Goal: Information Seeking & Learning: Learn about a topic

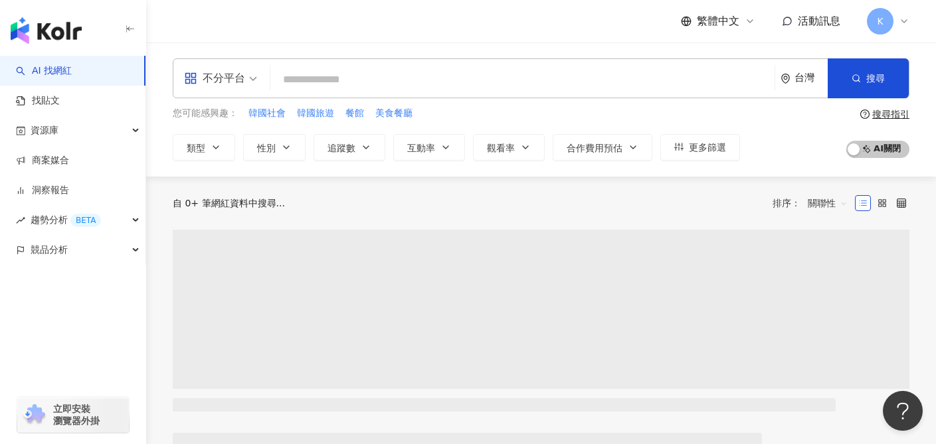
click at [251, 78] on span "不分平台" at bounding box center [220, 78] width 73 height 21
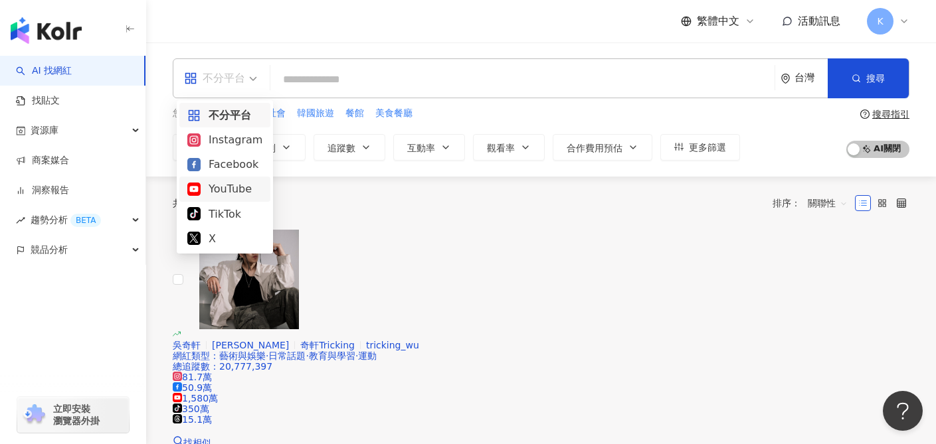
click at [235, 193] on div "YouTube" at bounding box center [224, 189] width 75 height 17
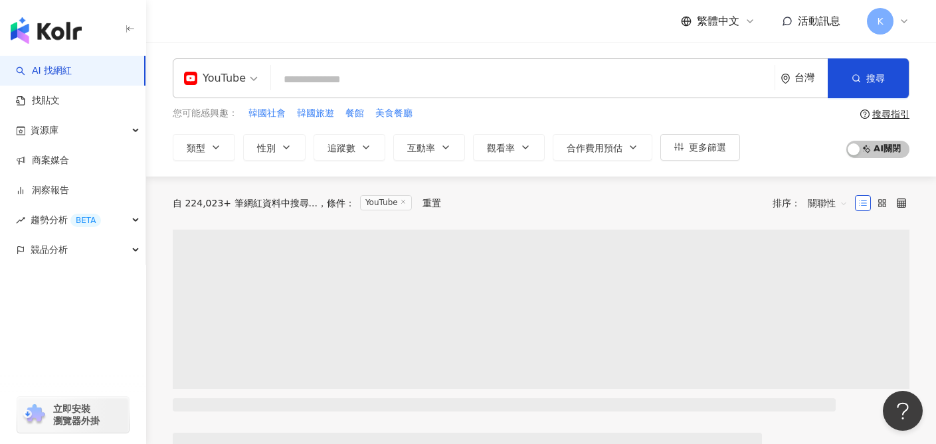
click at [385, 68] on input "search" at bounding box center [522, 79] width 493 height 25
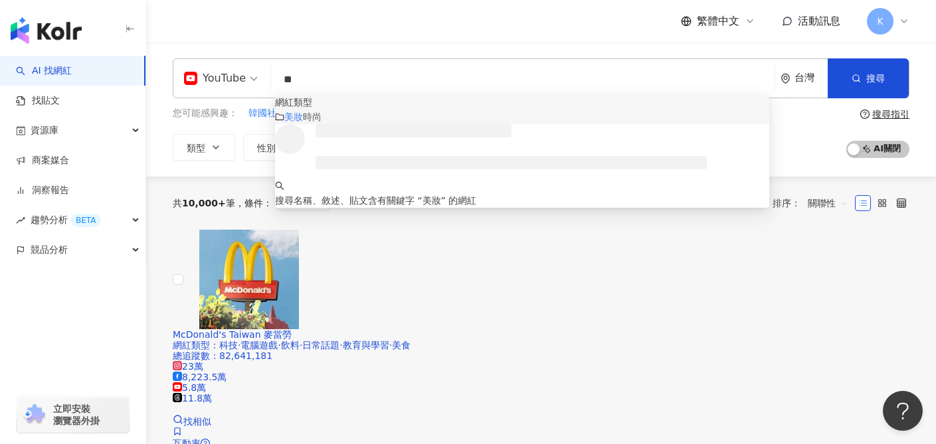
click at [393, 124] on div "美妝 時尚" at bounding box center [522, 117] width 494 height 15
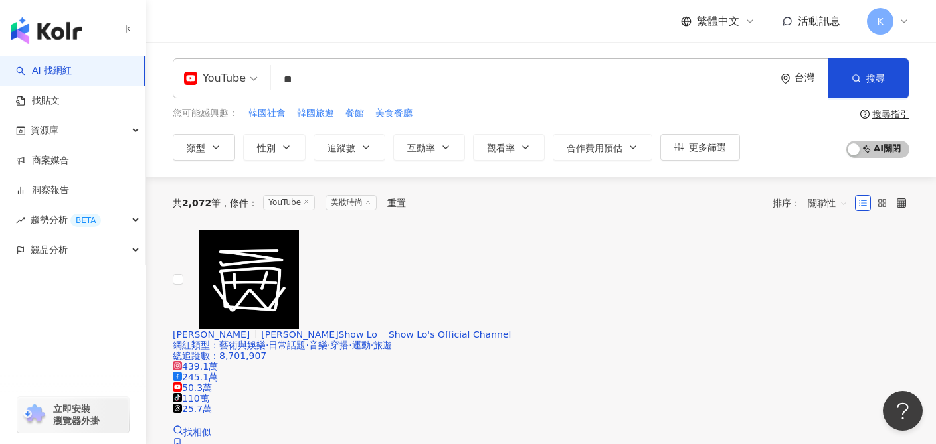
click at [836, 209] on span "關聯性" at bounding box center [828, 203] width 40 height 21
type input "**"
click at [589, 228] on div "共 2,072 筆 條件 ： YouTube 美妝時尚 重置 排序： 關聯性" at bounding box center [541, 203] width 737 height 53
click at [221, 149] on button "類型" at bounding box center [204, 147] width 62 height 27
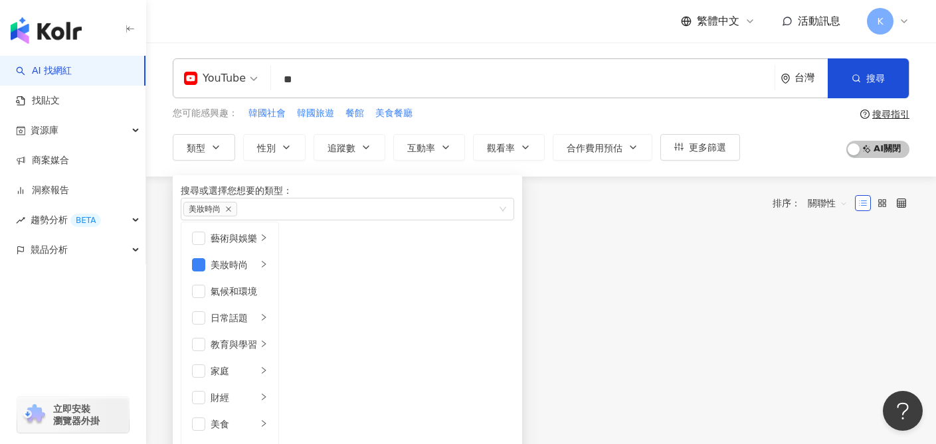
click at [639, 219] on div "共 2,072 筆 條件 ： YouTube 美妝時尚 重置 排序： 關聯性" at bounding box center [541, 203] width 737 height 53
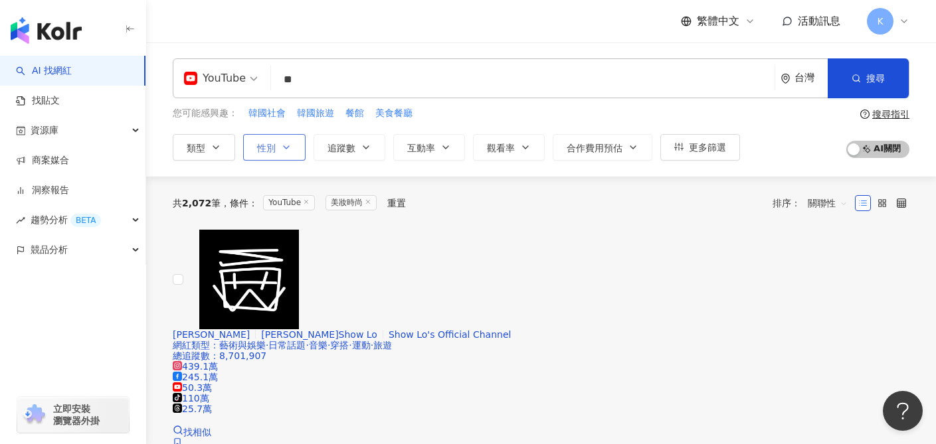
click at [285, 145] on icon "button" at bounding box center [286, 147] width 11 height 11
click at [527, 208] on div "共 2,072 筆 條件 ： YouTube 美妝時尚 重置 排序： 關聯性" at bounding box center [541, 203] width 737 height 21
click at [715, 144] on span "更多篩選" at bounding box center [707, 147] width 37 height 11
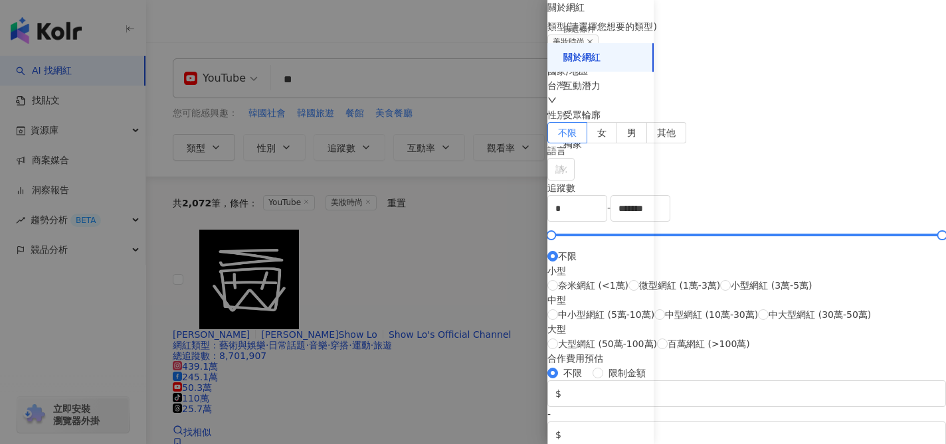
click at [470, 210] on div at bounding box center [473, 222] width 946 height 444
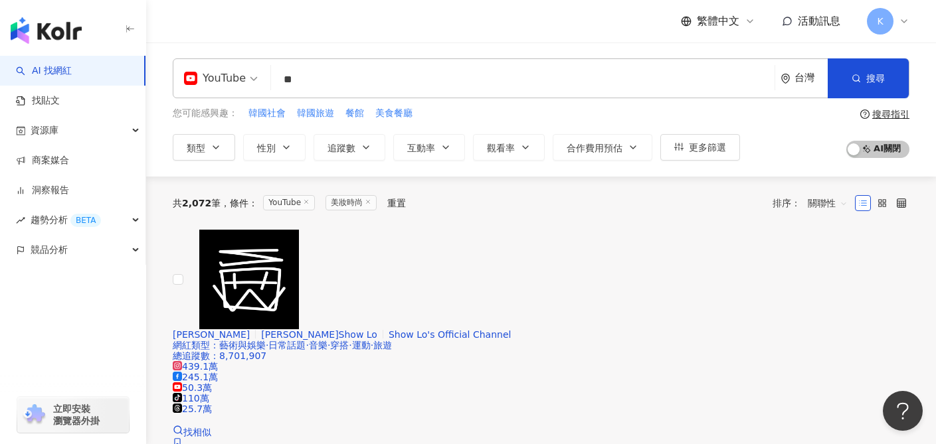
click at [834, 202] on span "關聯性" at bounding box center [828, 203] width 40 height 21
click at [687, 207] on div "共 2,072 筆 條件 ： YouTube 美妝時尚 重置 排序： 關聯性" at bounding box center [541, 203] width 737 height 21
click at [858, 149] on button "AI 開啟 AI 關閉" at bounding box center [877, 149] width 63 height 17
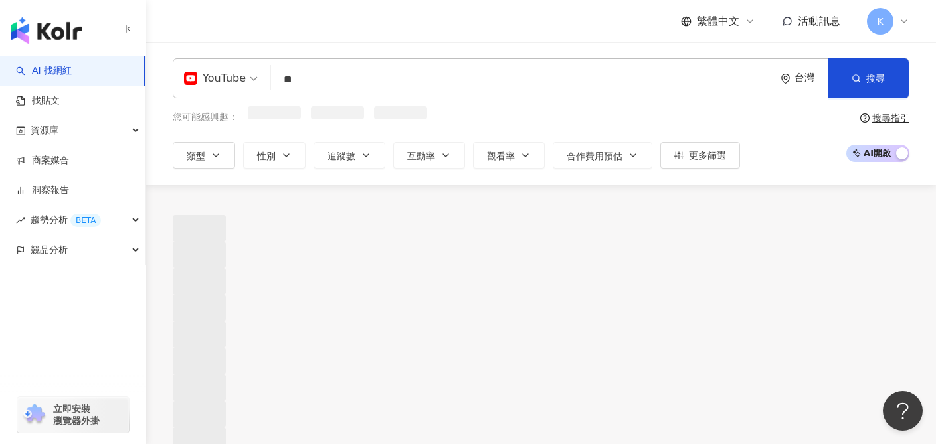
click at [846, 149] on span "AI 開啟 AI 關閉" at bounding box center [877, 153] width 63 height 17
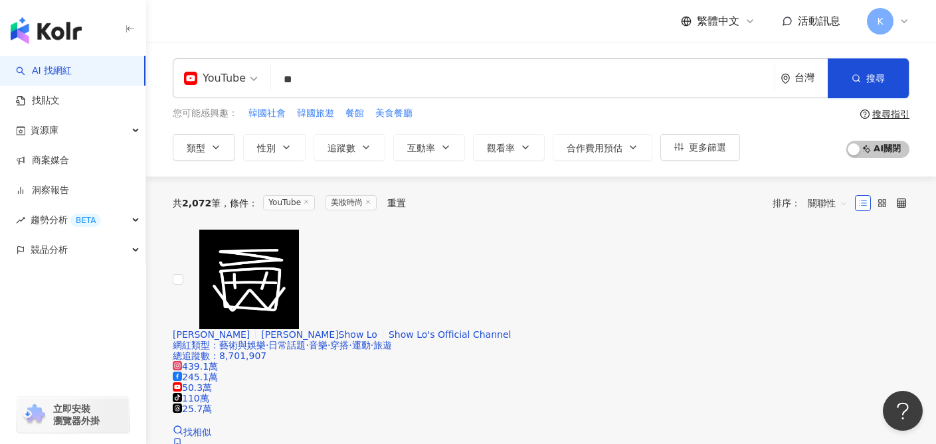
click at [365, 84] on input "**" at bounding box center [522, 79] width 493 height 25
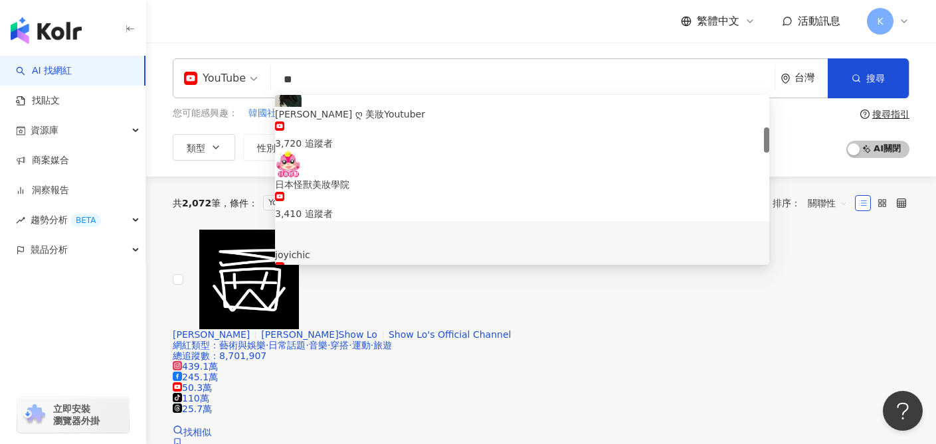
scroll to position [112, 0]
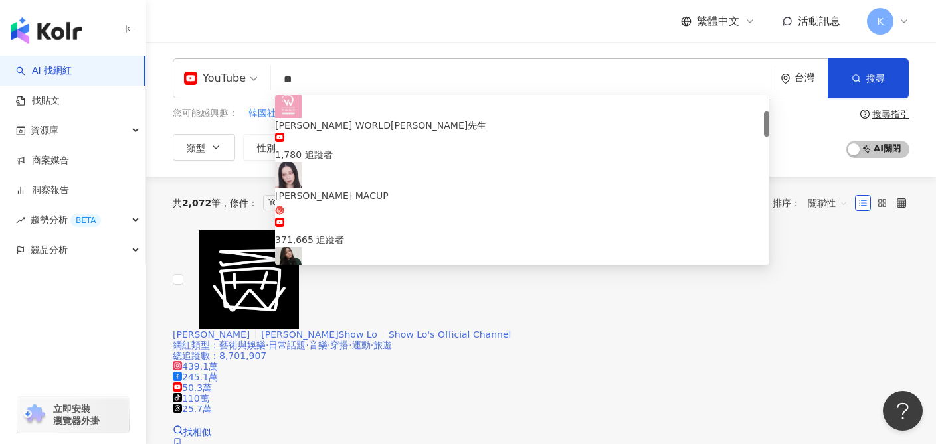
click at [219, 259] on div at bounding box center [541, 280] width 737 height 100
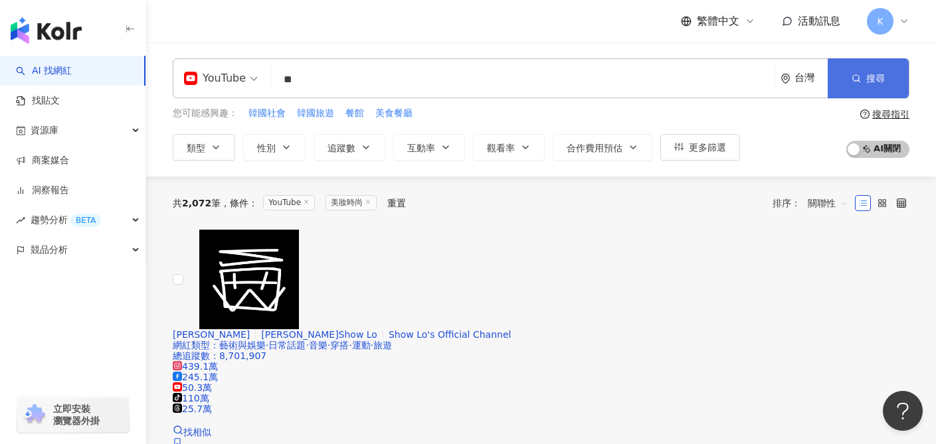
click at [862, 62] on button "搜尋" at bounding box center [868, 78] width 81 height 40
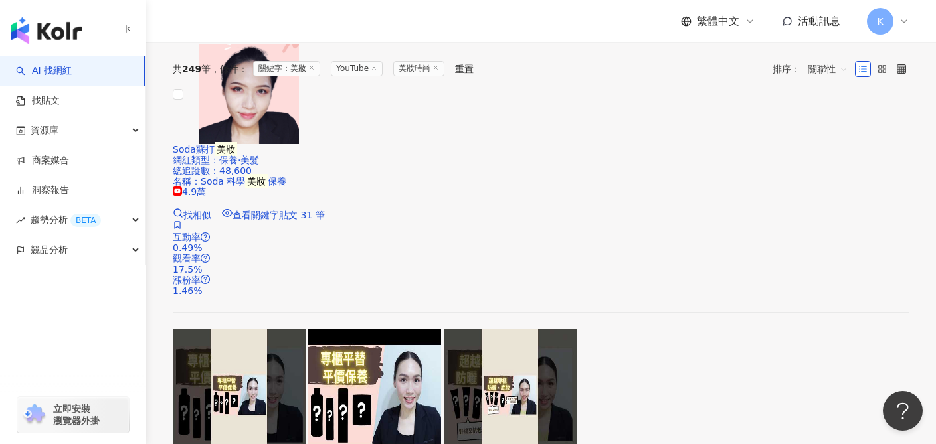
scroll to position [270, 0]
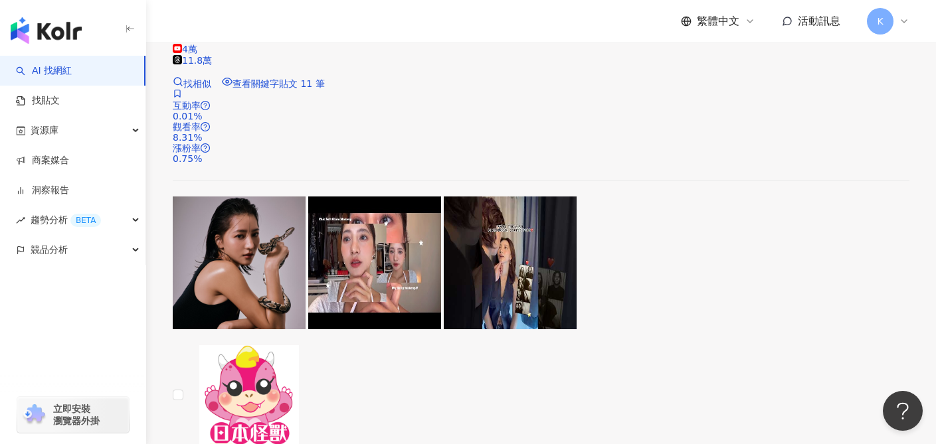
scroll to position [2183, 0]
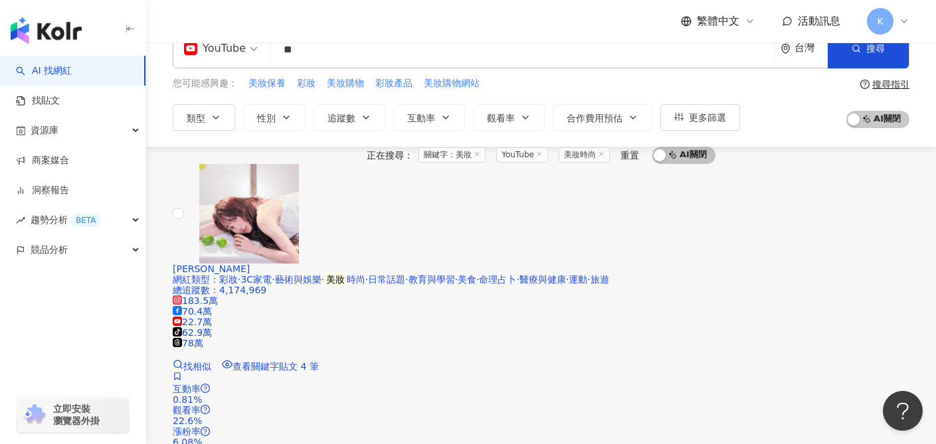
scroll to position [0, 0]
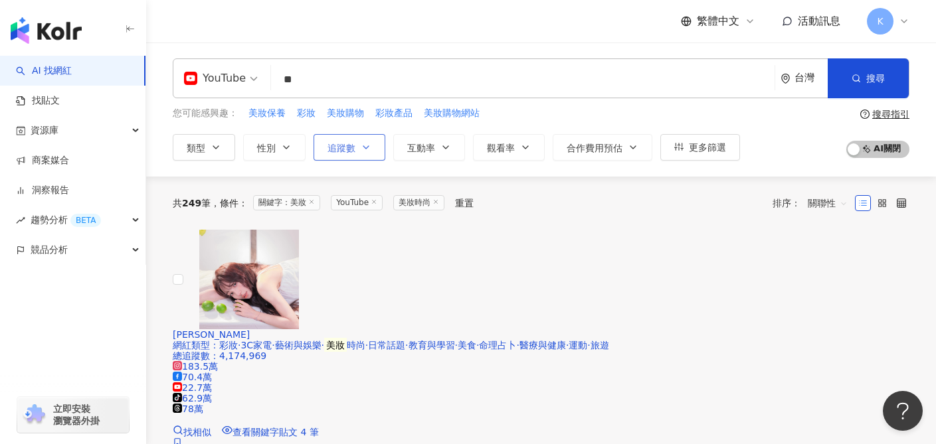
click at [367, 152] on icon "button" at bounding box center [366, 147] width 11 height 11
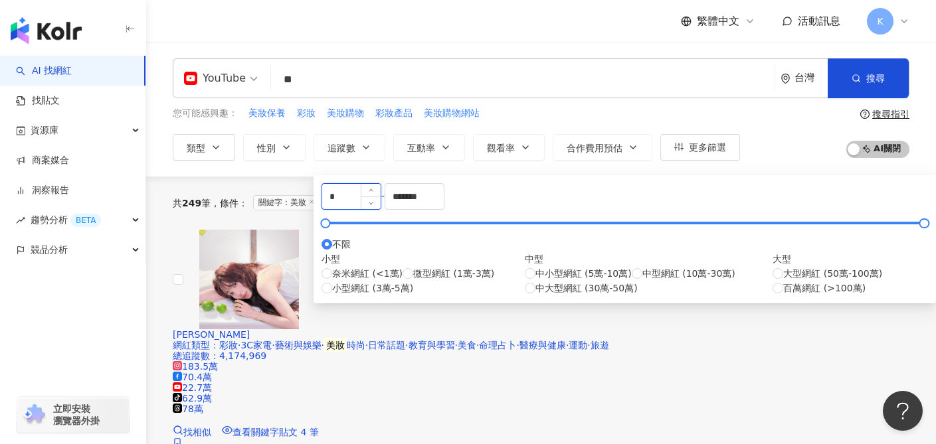
click at [372, 197] on input "*" at bounding box center [351, 196] width 58 height 25
click at [342, 203] on input "*****" at bounding box center [351, 196] width 58 height 25
type input "*****"
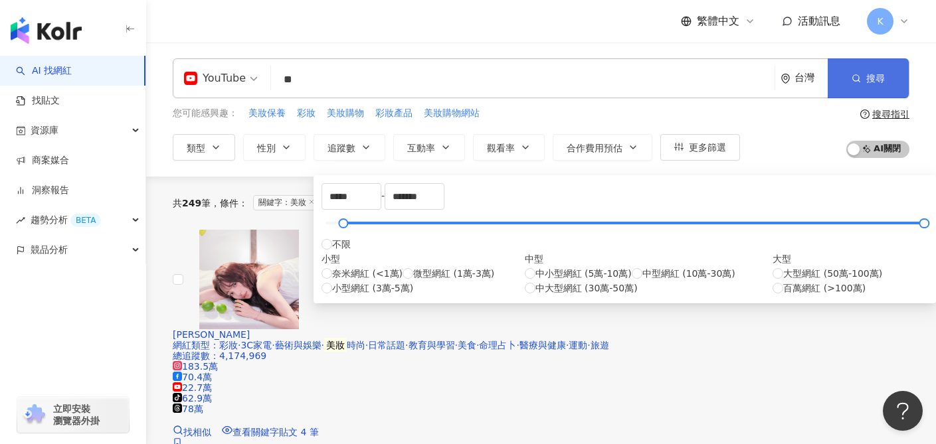
click at [873, 90] on button "搜尋" at bounding box center [868, 78] width 81 height 40
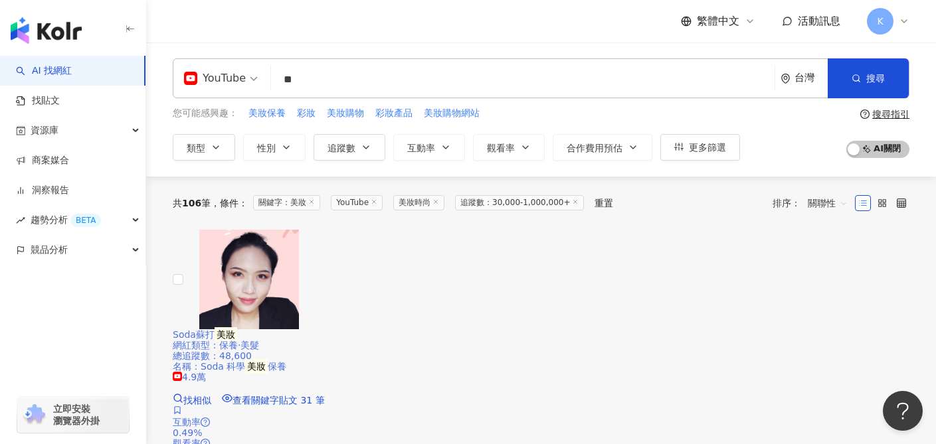
scroll to position [130, 0]
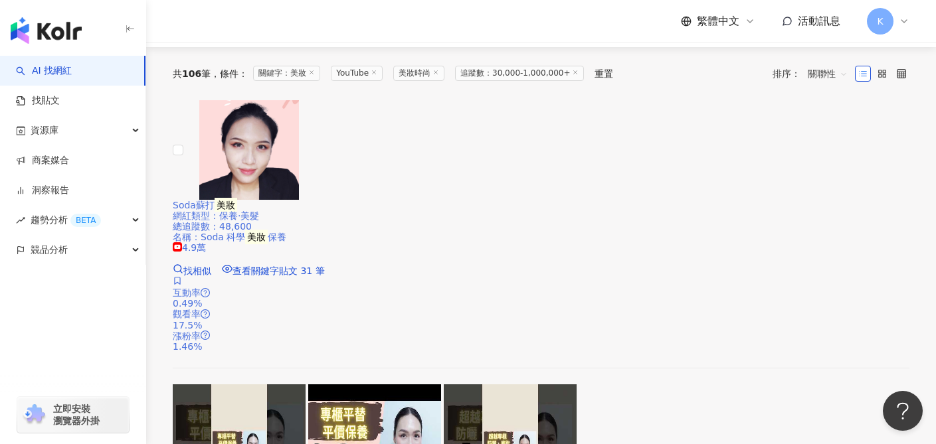
click at [206, 242] on span "4.9萬" at bounding box center [189, 247] width 33 height 11
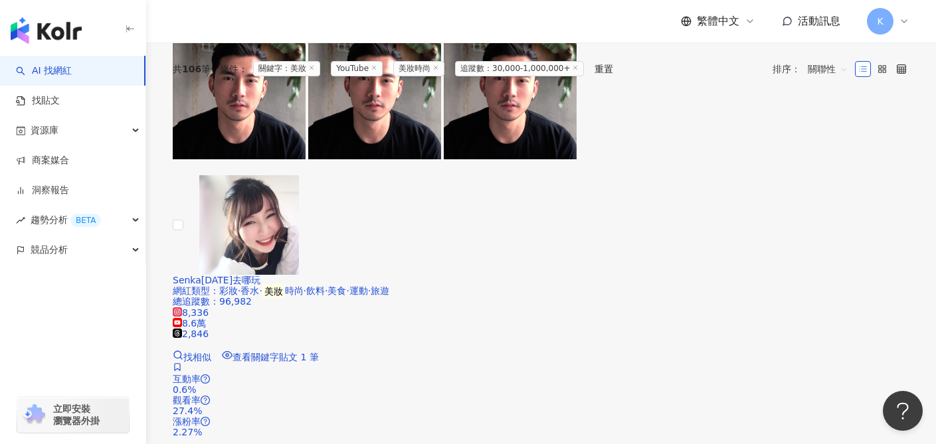
scroll to position [0, 0]
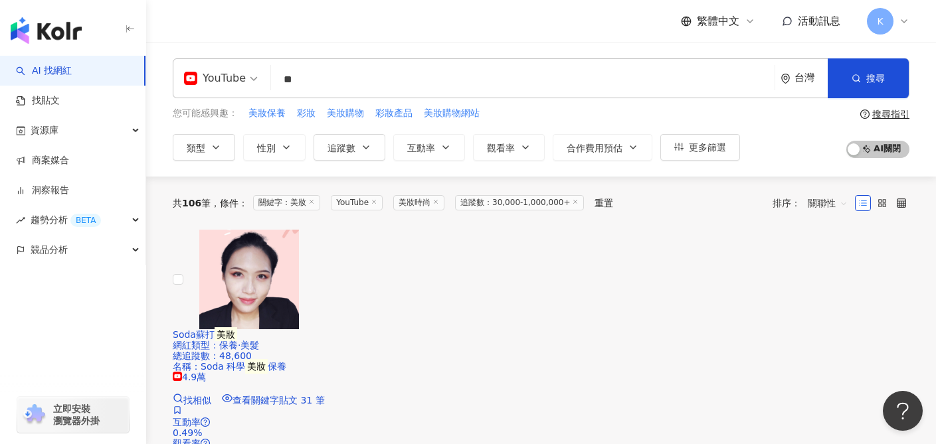
click at [383, 88] on input "**" at bounding box center [522, 79] width 493 height 25
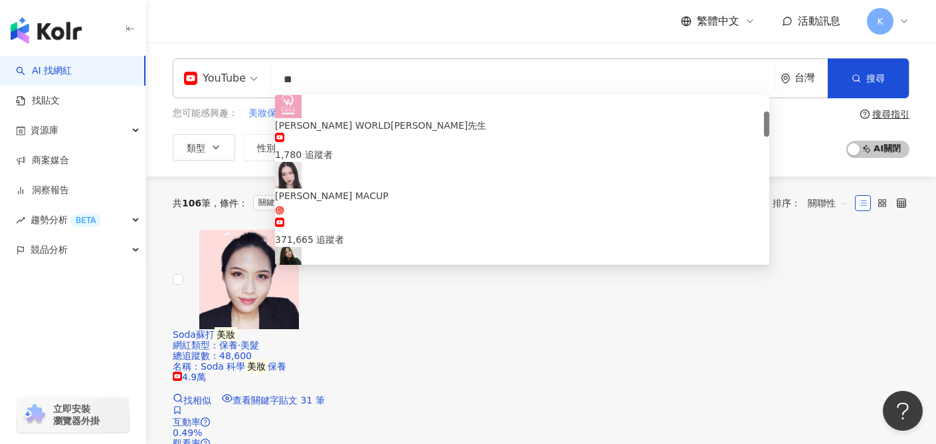
type input "*"
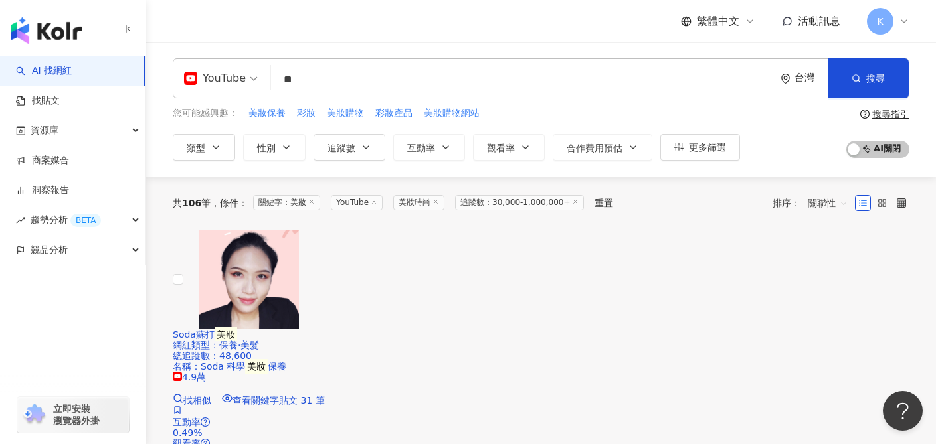
type input "*"
click at [847, 74] on button "搜尋" at bounding box center [868, 78] width 81 height 40
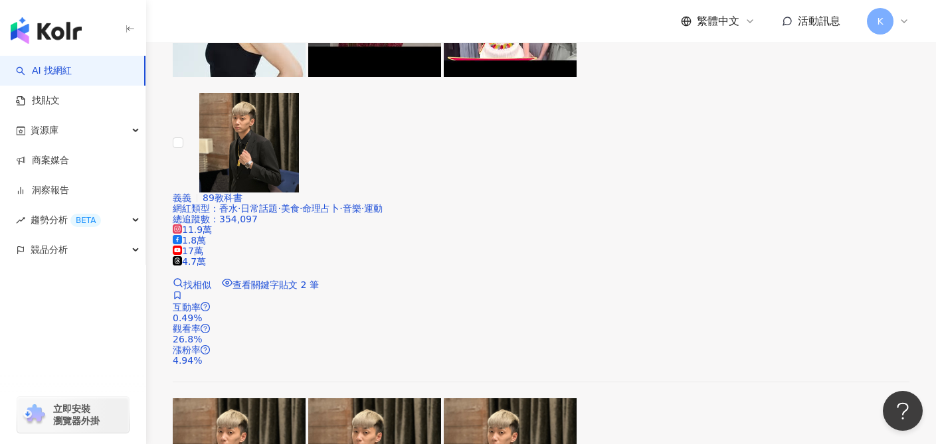
scroll to position [1466, 0]
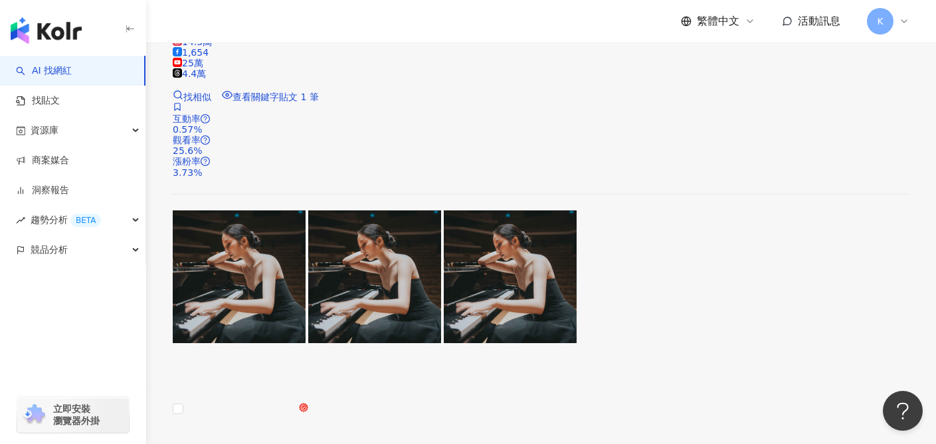
scroll to position [2134, 0]
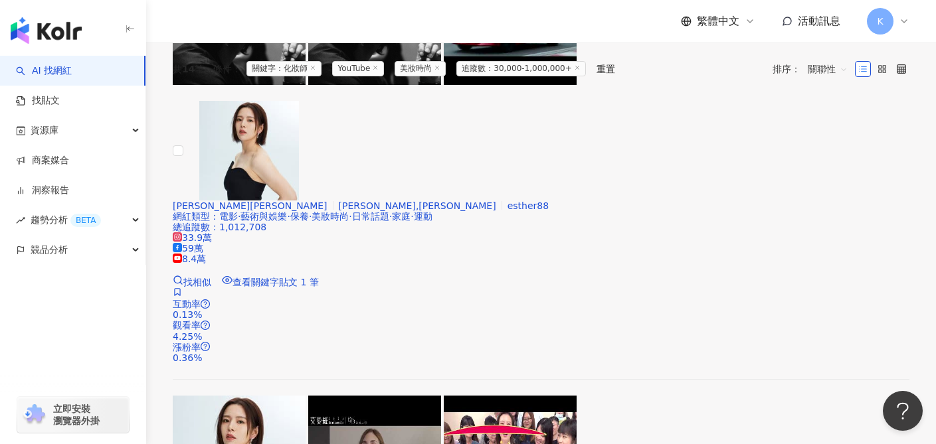
scroll to position [0, 0]
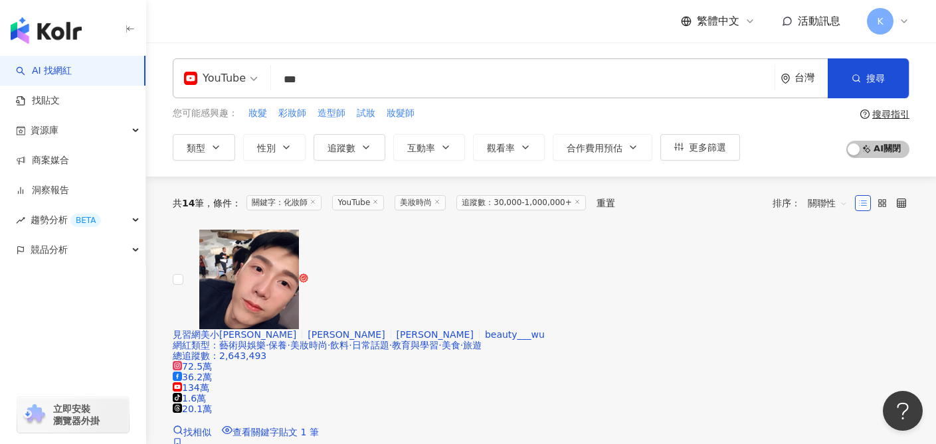
click at [361, 80] on input "***" at bounding box center [522, 79] width 493 height 25
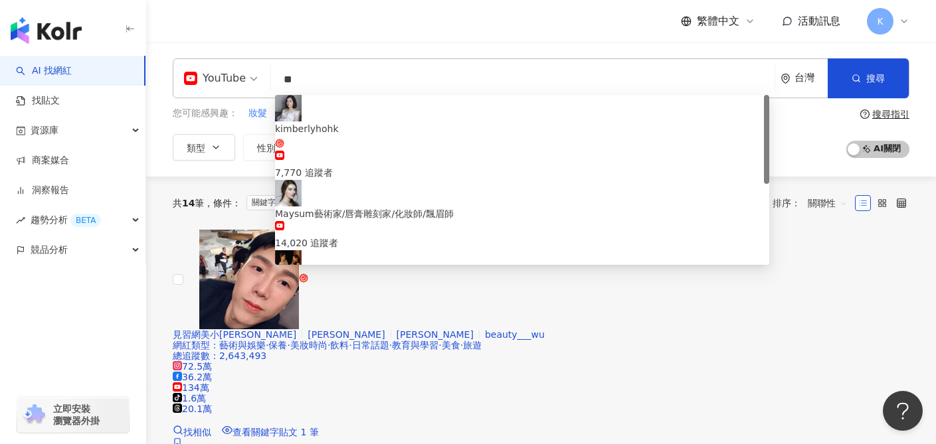
type input "*"
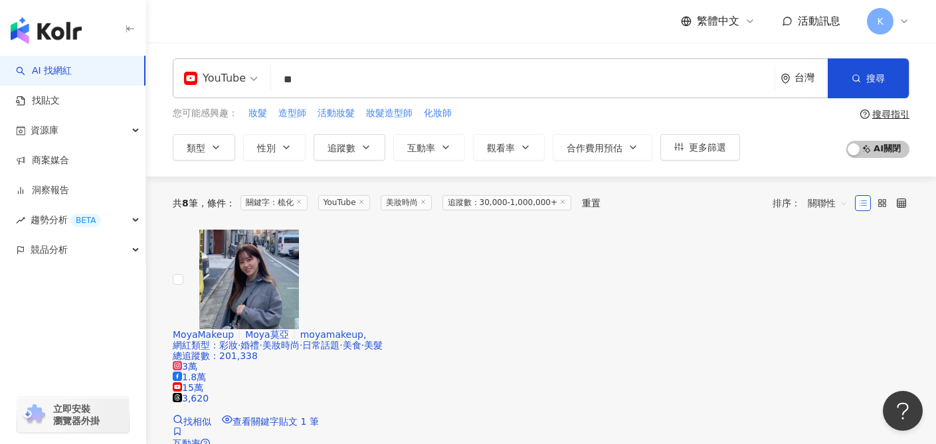
click at [357, 70] on input "**" at bounding box center [522, 79] width 493 height 25
type input "*"
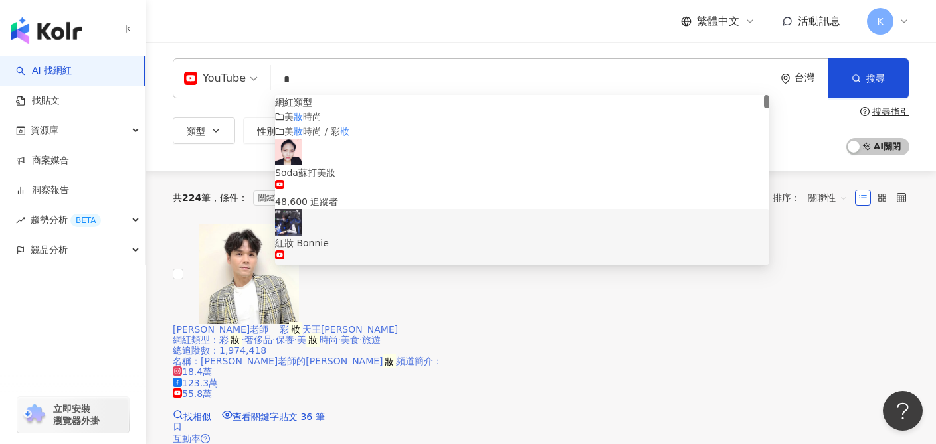
click at [683, 422] on div at bounding box center [541, 427] width 737 height 11
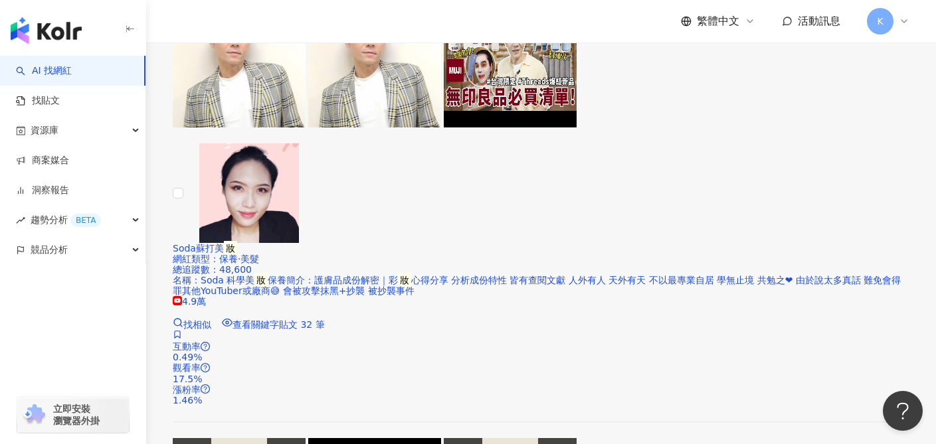
scroll to position [575, 0]
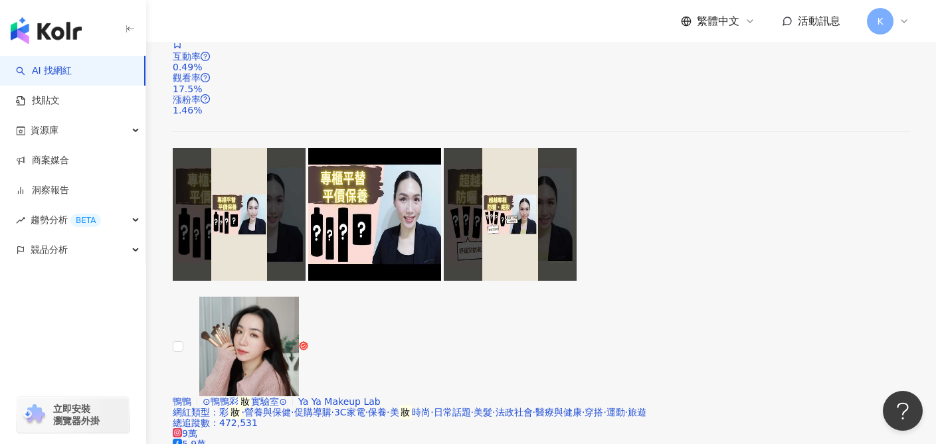
scroll to position [837, 0]
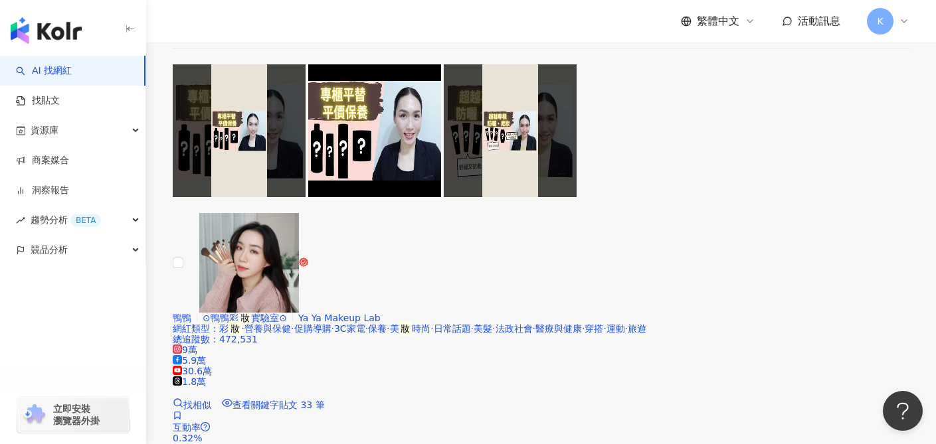
scroll to position [954, 0]
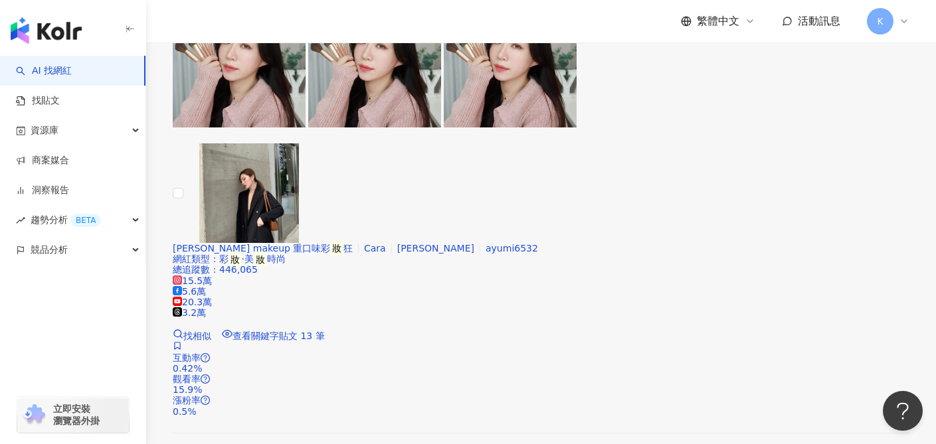
scroll to position [1659, 0]
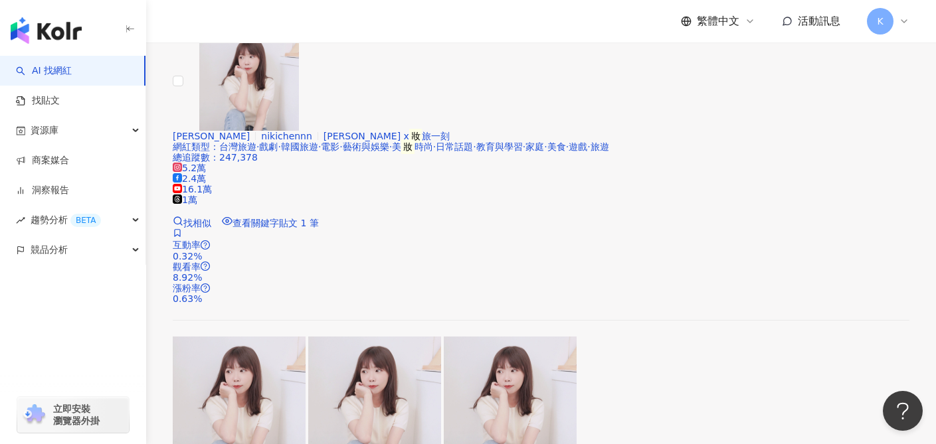
scroll to position [1956, 0]
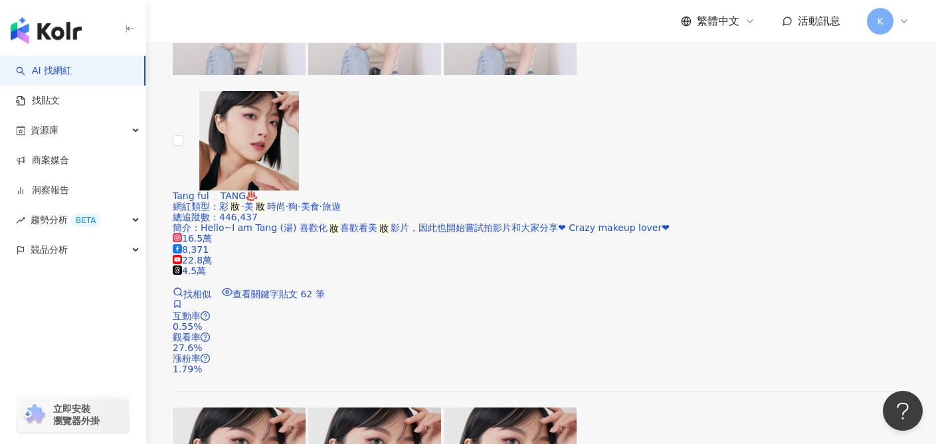
scroll to position [2299, 0]
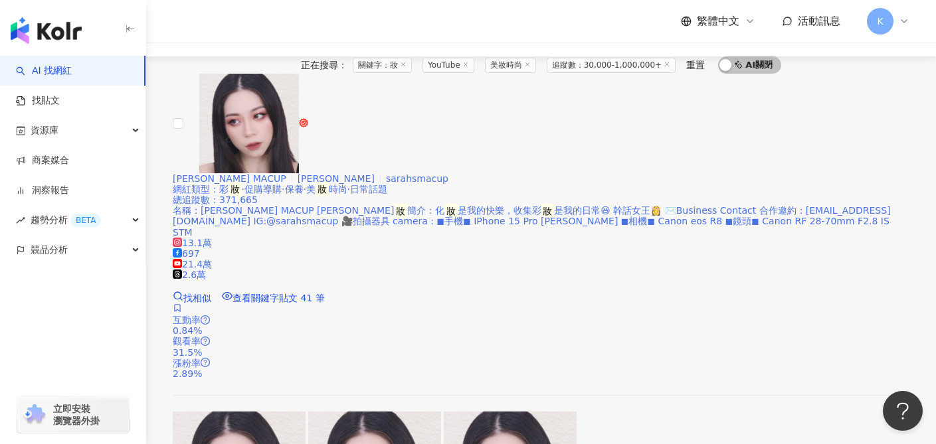
scroll to position [153, 0]
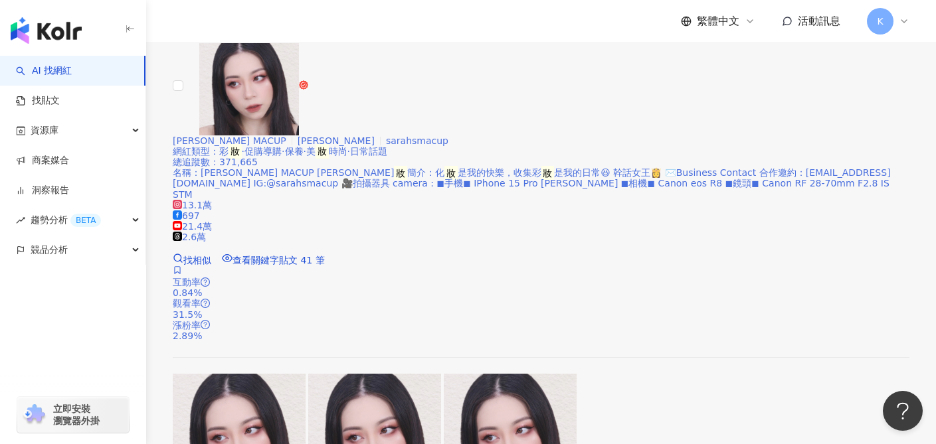
click at [212, 221] on span "21.4萬" at bounding box center [192, 226] width 39 height 11
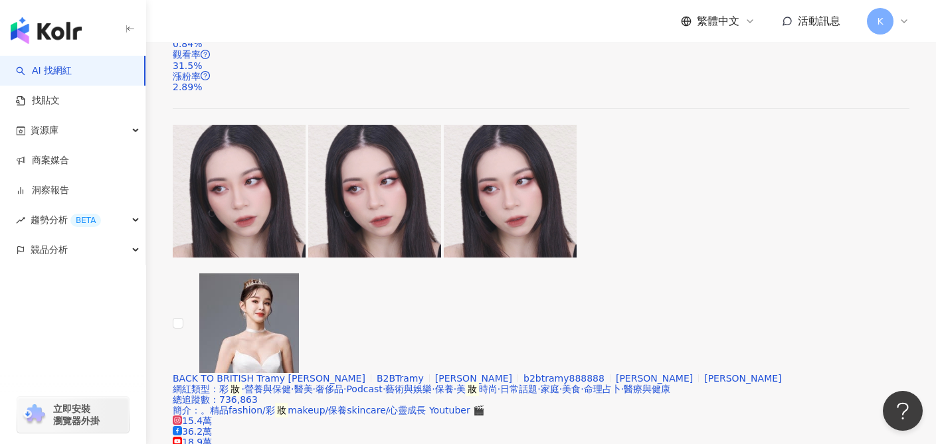
scroll to position [412, 0]
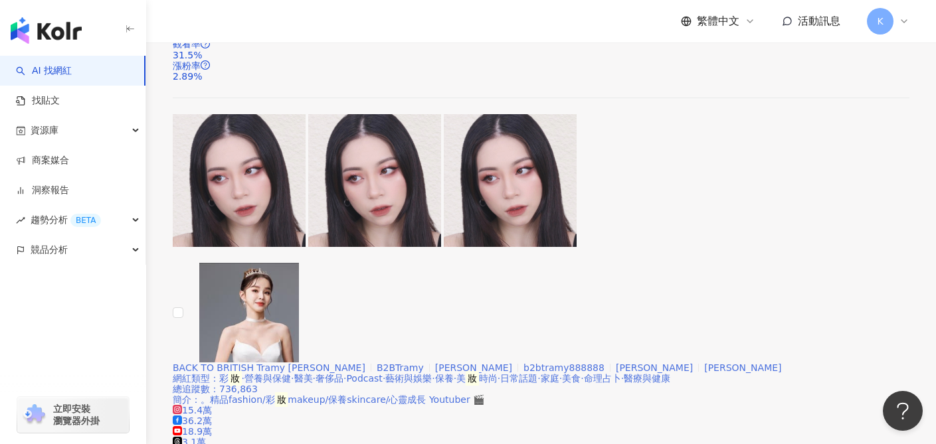
click at [212, 426] on span "18.9萬" at bounding box center [192, 431] width 39 height 11
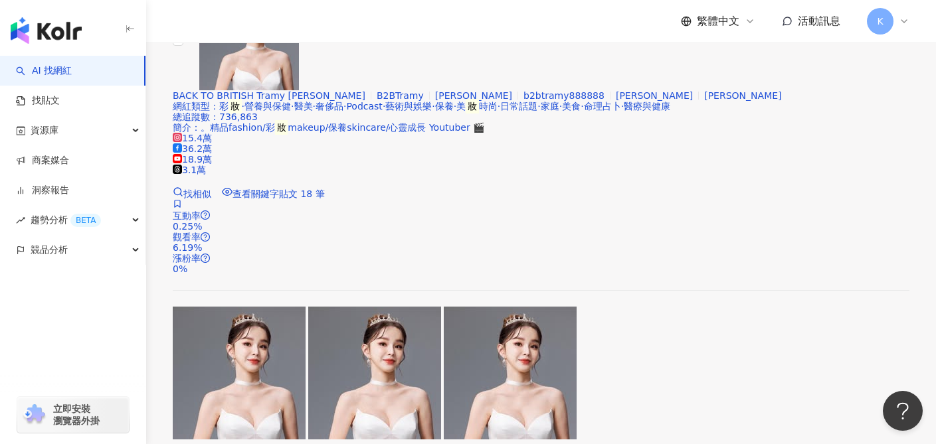
scroll to position [557, 0]
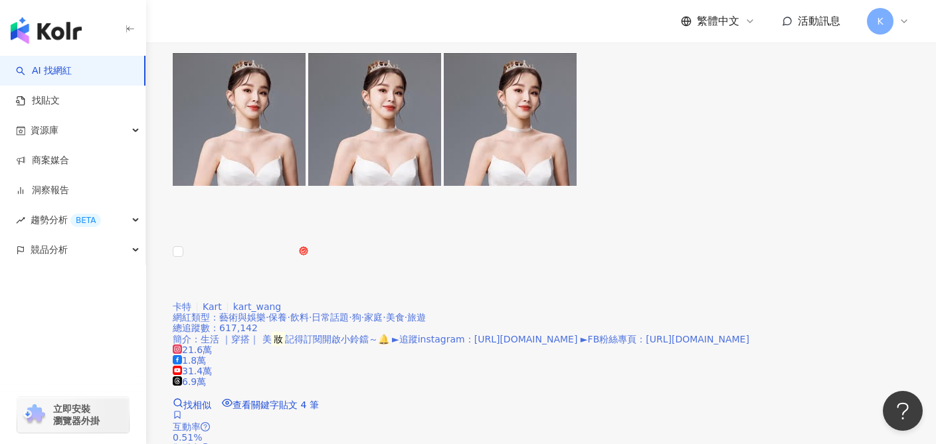
scroll to position [1117, 0]
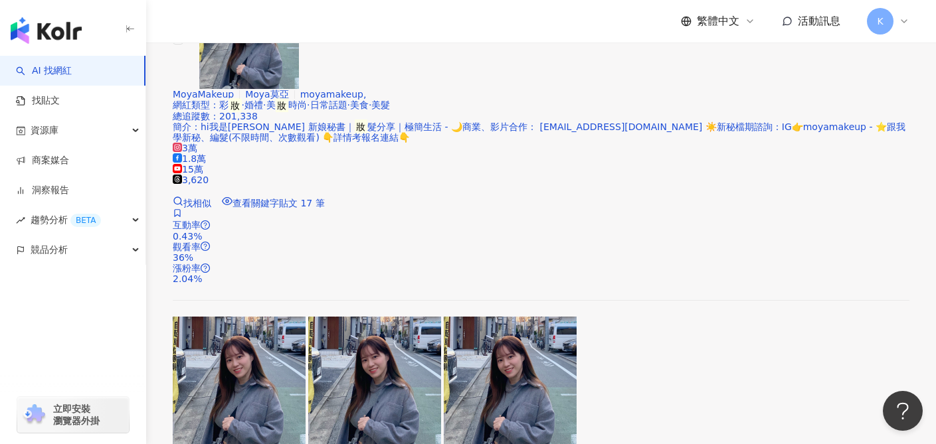
scroll to position [1904, 0]
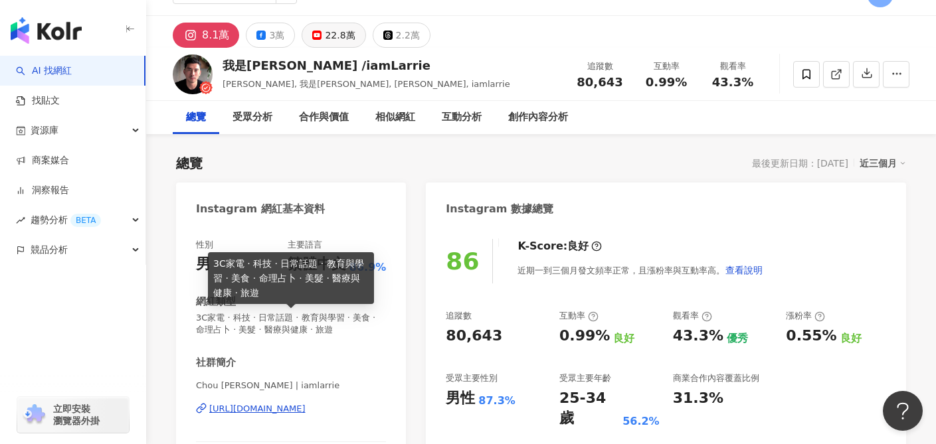
click at [315, 40] on button "22.8萬" at bounding box center [334, 35] width 64 height 25
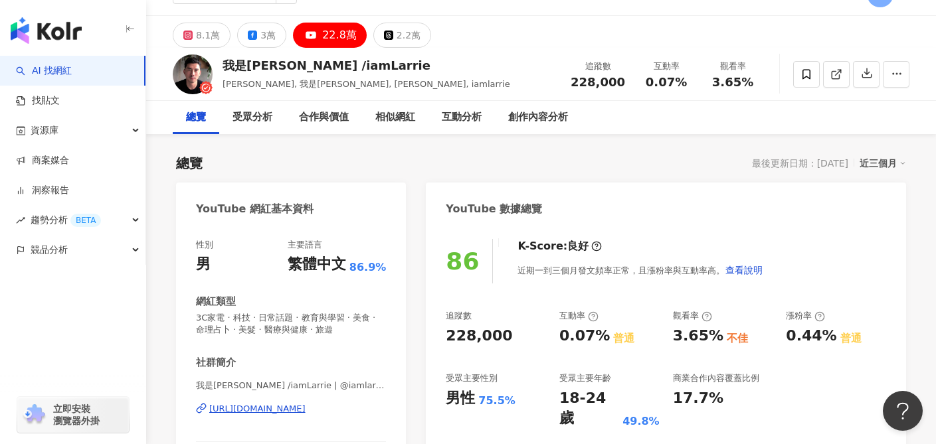
click at [306, 409] on div "https://www.youtube.com/channel/UCag5MH_BUo4oJdQyOMSvCRw" at bounding box center [257, 409] width 96 height 12
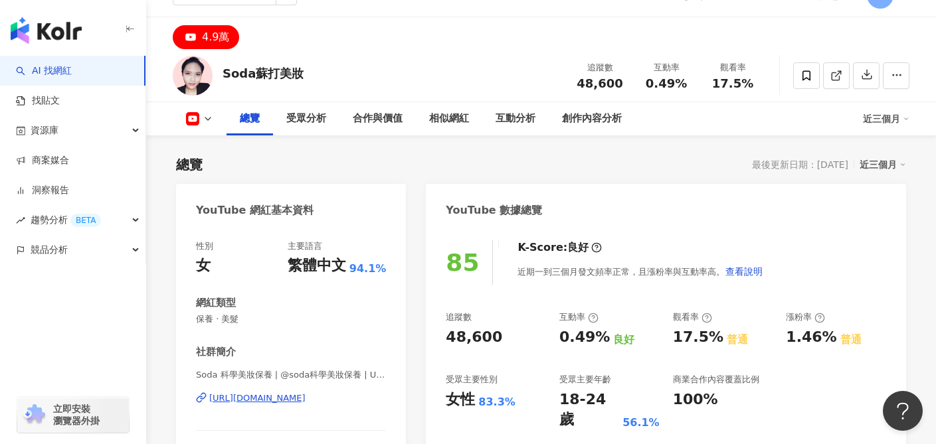
drag, startPoint x: 346, startPoint y: 403, endPoint x: 544, endPoint y: 371, distance: 200.5
click at [306, 403] on div "https://www.youtube.com/channel/UChMzEQLScB5hb94evjhbTtg" at bounding box center [257, 399] width 96 height 12
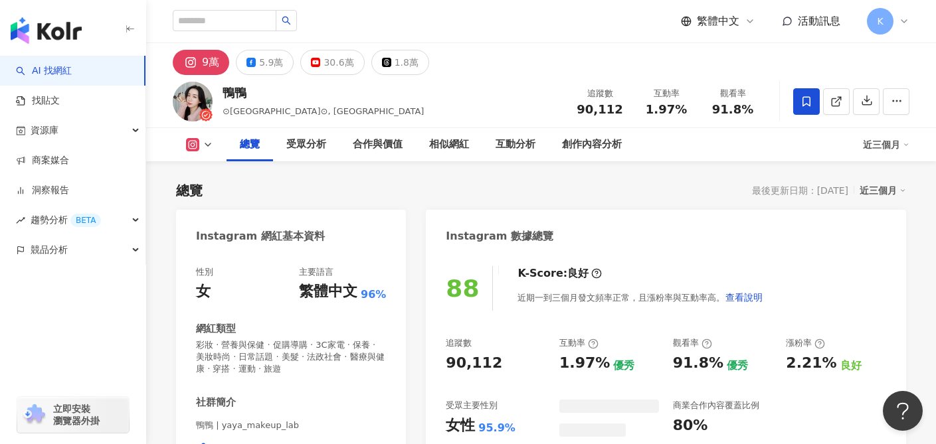
click at [326, 60] on div "30.6萬" at bounding box center [338, 62] width 30 height 19
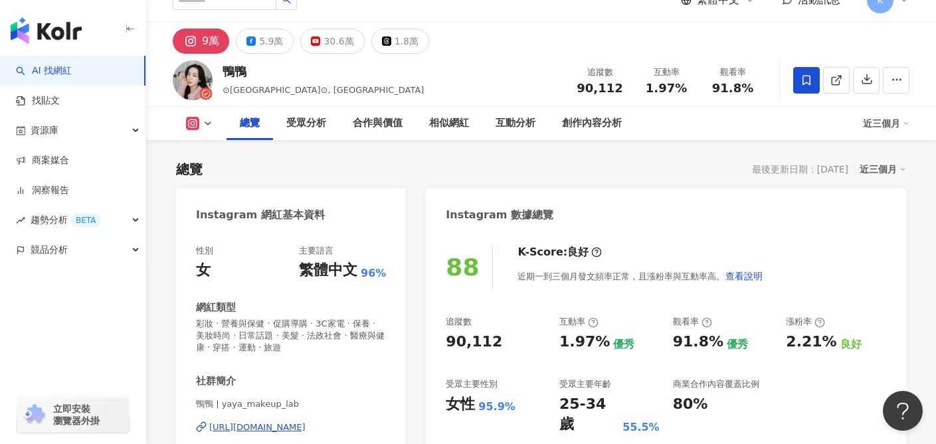
scroll to position [27, 0]
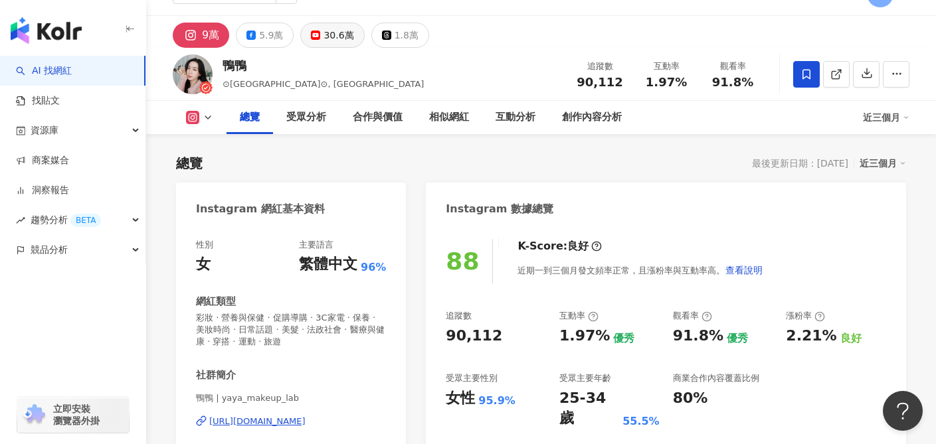
click at [329, 41] on div "30.6萬" at bounding box center [338, 35] width 30 height 19
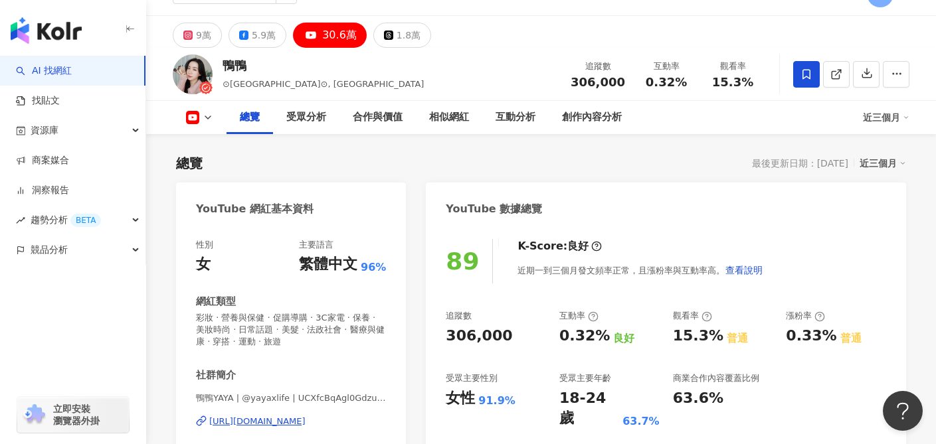
scroll to position [150, 0]
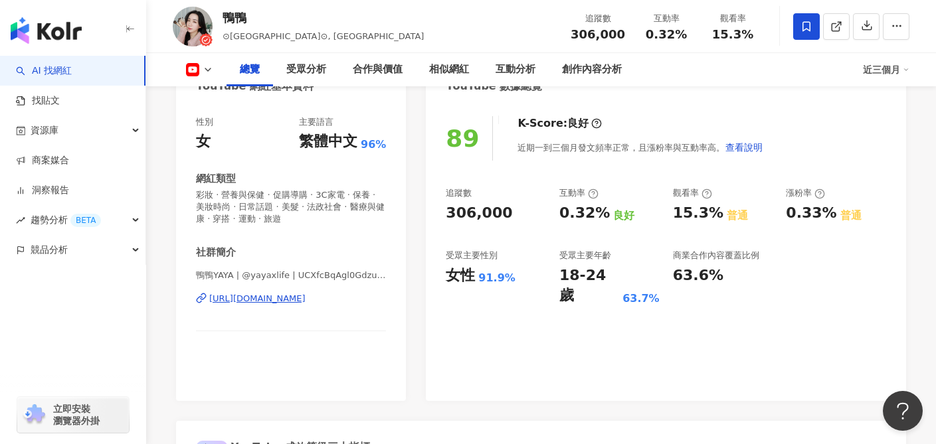
click at [306, 302] on div "https://www.youtube.com/channel/UCXfcBqAgl0GdzuCcErGzkBQ" at bounding box center [257, 299] width 96 height 12
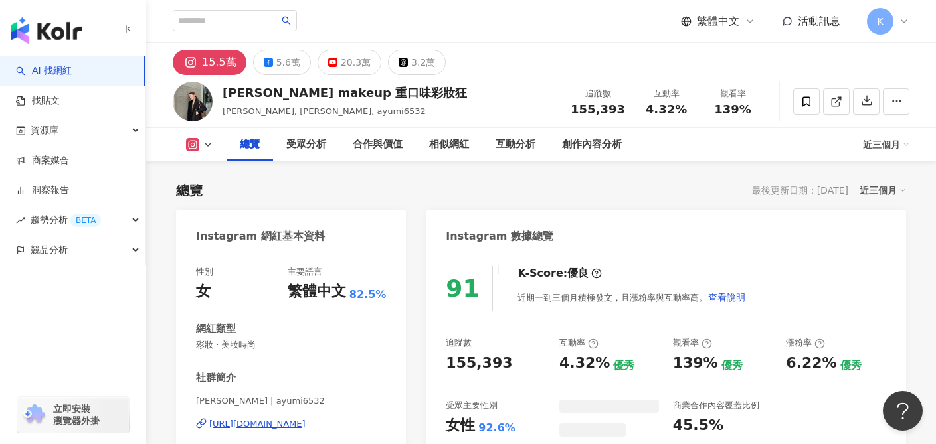
scroll to position [104, 0]
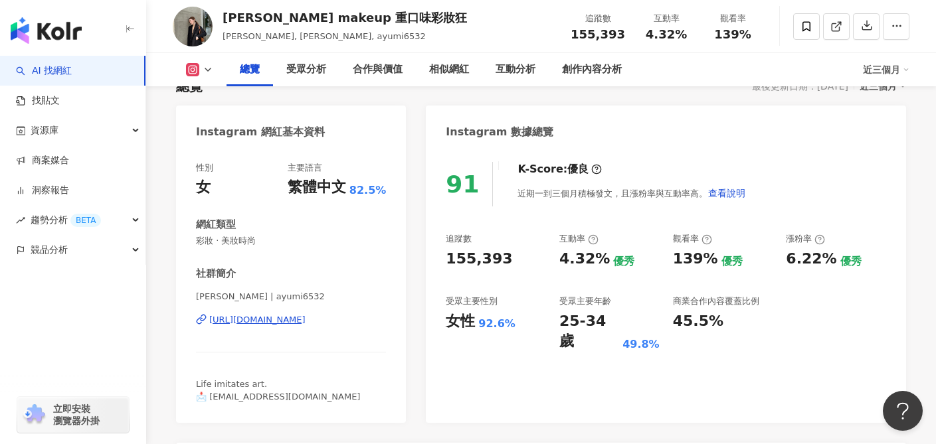
click at [210, 72] on icon at bounding box center [208, 69] width 11 height 11
click at [201, 68] on button at bounding box center [200, 69] width 54 height 13
click at [208, 68] on icon at bounding box center [208, 69] width 11 height 11
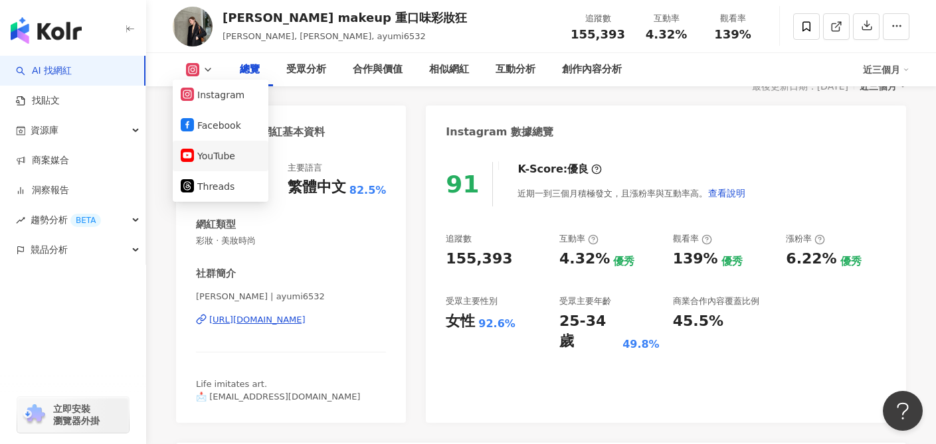
click at [217, 158] on button "YouTube" at bounding box center [221, 156] width 80 height 19
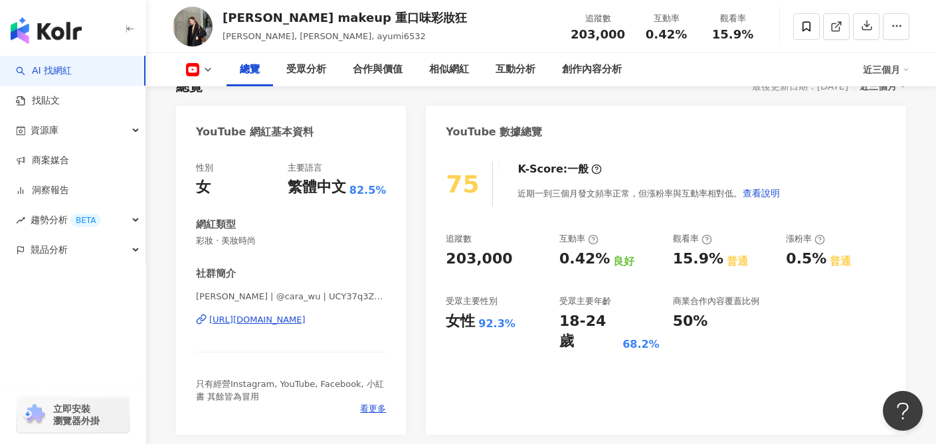
click at [306, 321] on div "https://www.youtube.com/channel/UCY37q3ZpBN5WUAujslXWflw" at bounding box center [257, 320] width 96 height 12
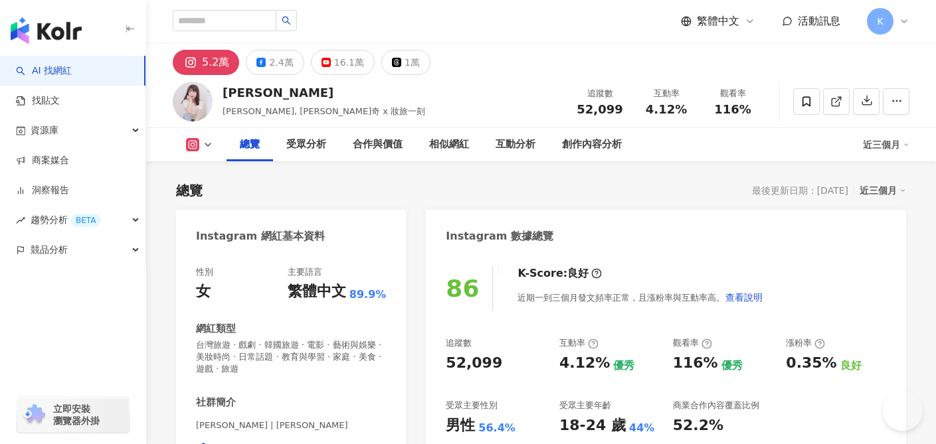
click at [298, 434] on div "[URL][DOMAIN_NAME]" at bounding box center [257, 449] width 96 height 12
click at [328, 61] on button "16.1萬" at bounding box center [343, 62] width 64 height 25
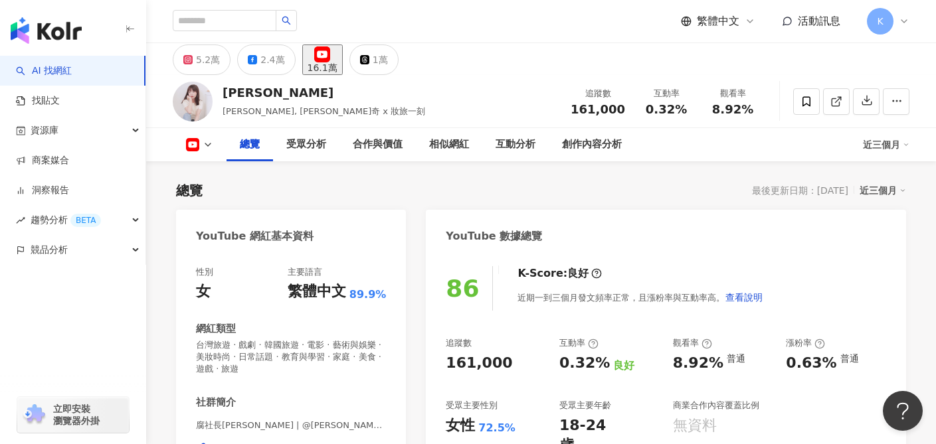
scroll to position [115, 0]
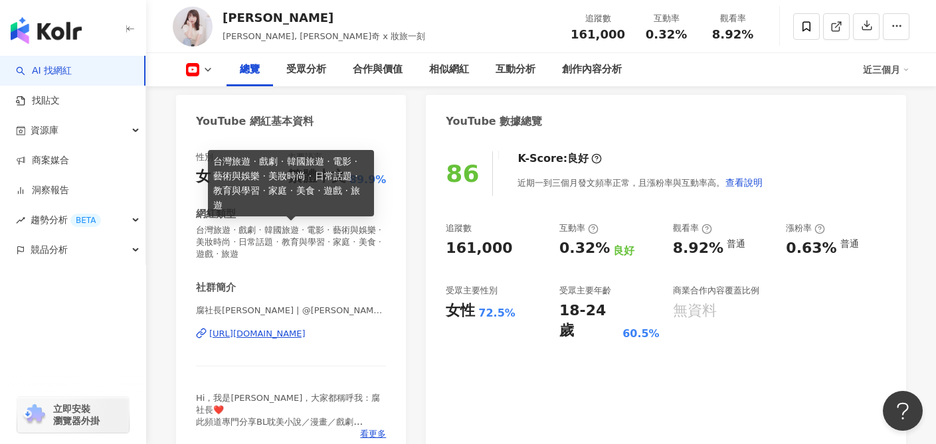
click at [299, 339] on div "https://www.youtube.com/channel/UCMJvCNKFYjOjcwh2b4f7pbA" at bounding box center [257, 334] width 96 height 12
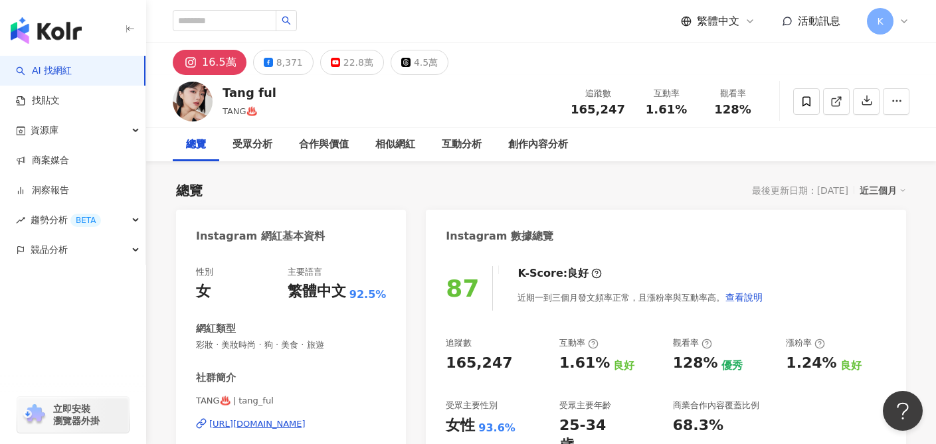
click at [362, 59] on div "22.8萬" at bounding box center [358, 62] width 30 height 19
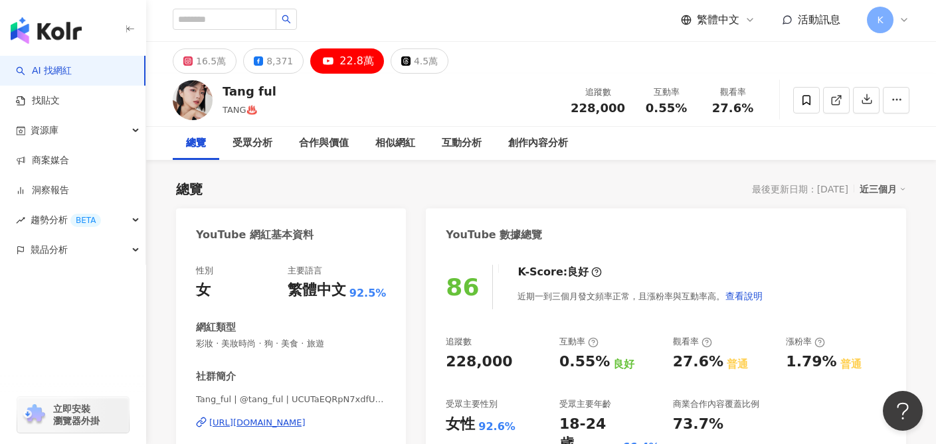
scroll to position [137, 0]
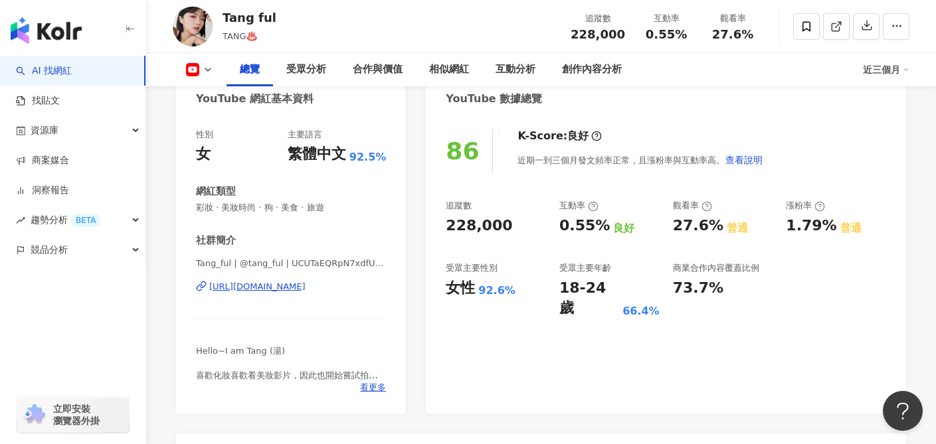
click at [306, 286] on div "https://www.youtube.com/channel/UCUTaEQRpN7xdfUFs0XzkaOQ" at bounding box center [257, 287] width 96 height 12
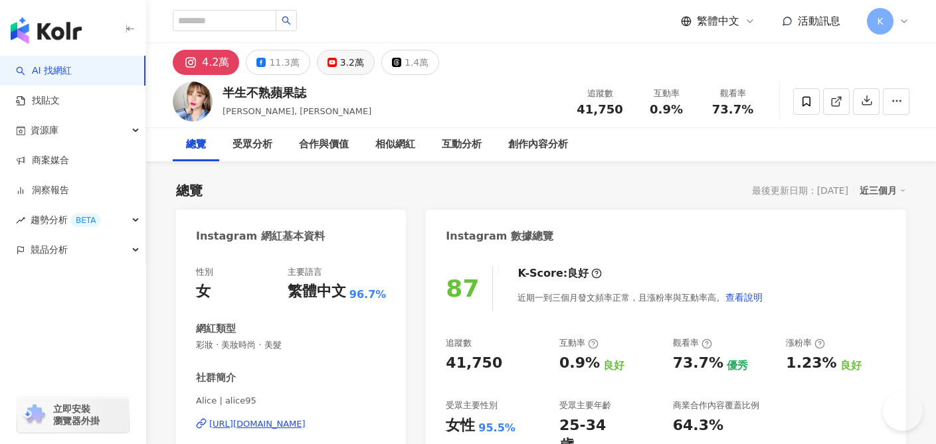
click at [319, 68] on button "3.2萬" at bounding box center [346, 62] width 58 height 25
click at [342, 64] on div "3.2萬" at bounding box center [352, 62] width 24 height 19
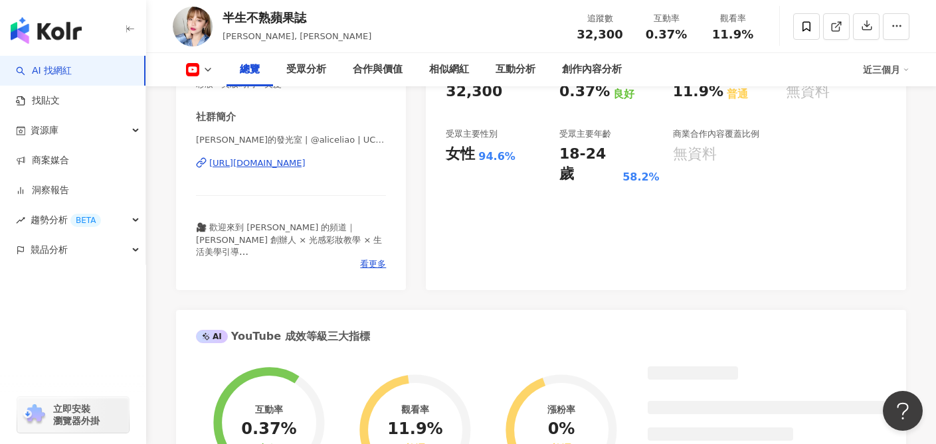
scroll to position [272, 0]
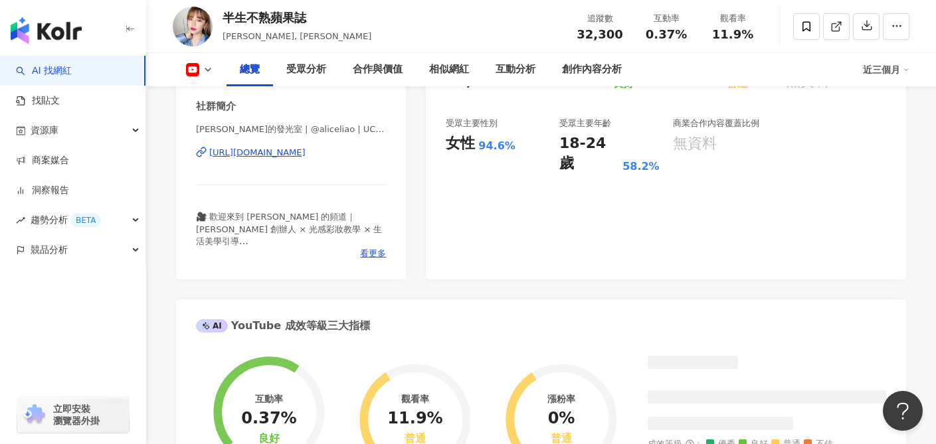
click at [306, 153] on div "https://www.youtube.com/channel/UC-De1NfymzUoDCRhvB5BgmA" at bounding box center [257, 153] width 96 height 12
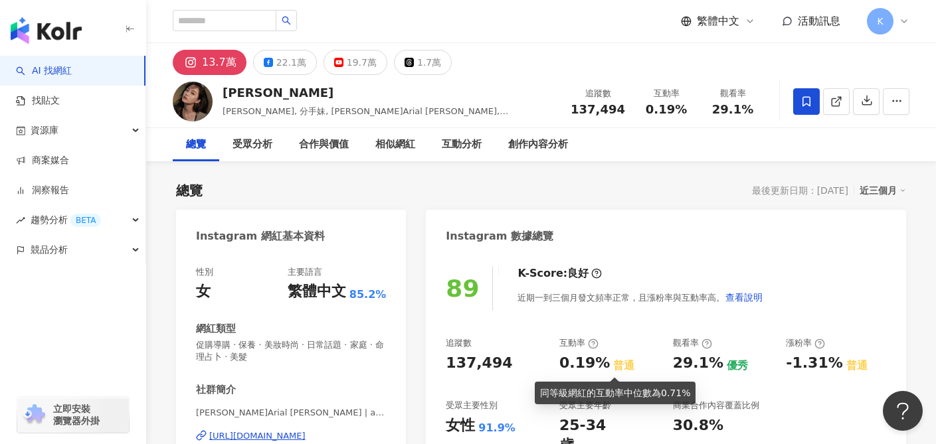
click at [348, 66] on div "19.7萬" at bounding box center [362, 62] width 30 height 19
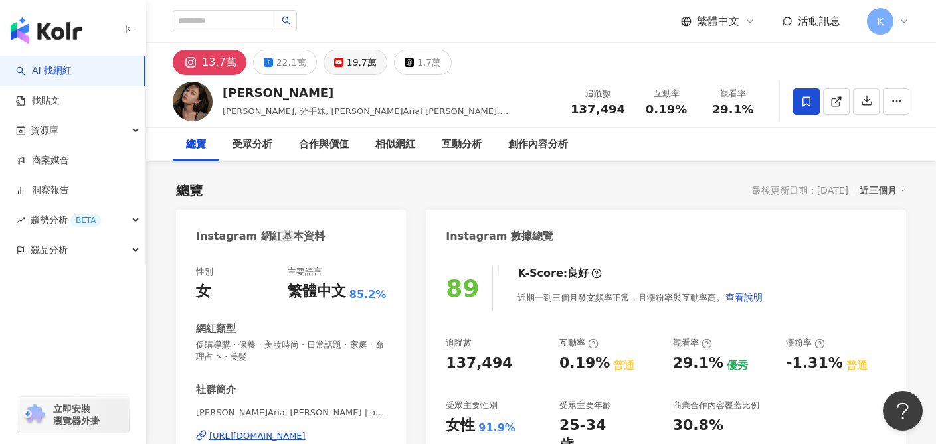
click at [352, 68] on div "19.7萬" at bounding box center [362, 62] width 30 height 19
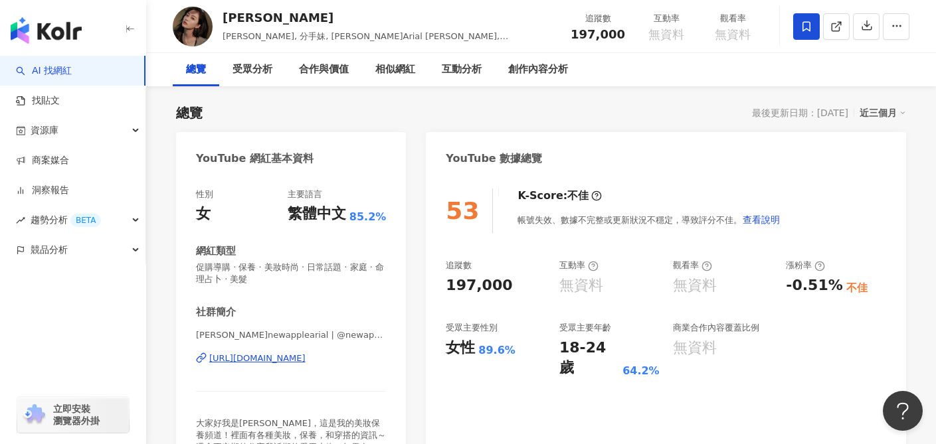
scroll to position [98, 0]
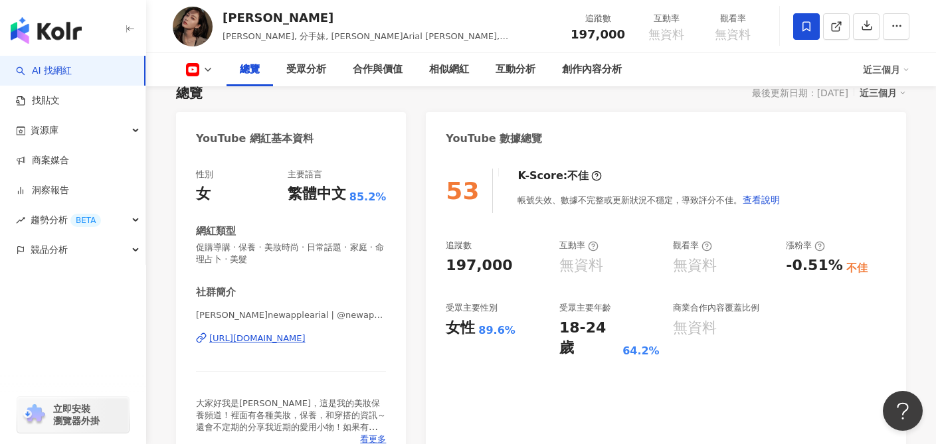
click at [285, 343] on div "https://www.youtube.com/channel/UCA8bCzgjqO9rb3bjzzWaFXw" at bounding box center [257, 339] width 96 height 12
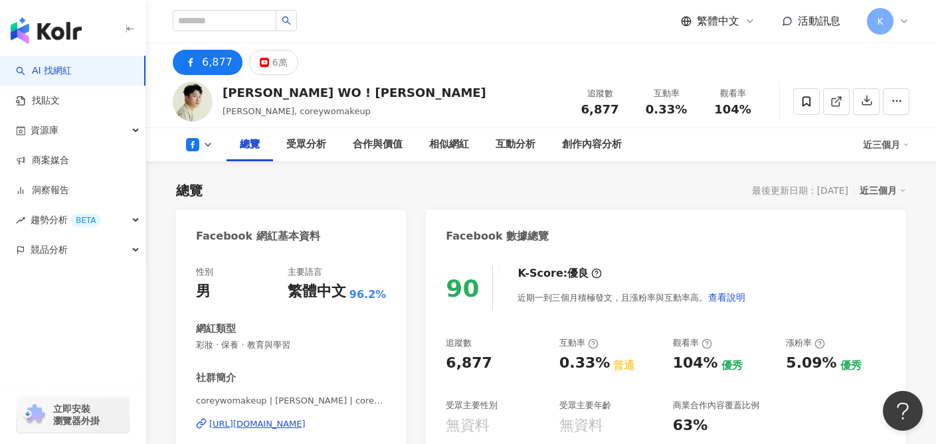
click at [278, 65] on div "6萬" at bounding box center [279, 62] width 15 height 19
click at [275, 66] on div "6萬" at bounding box center [279, 62] width 15 height 19
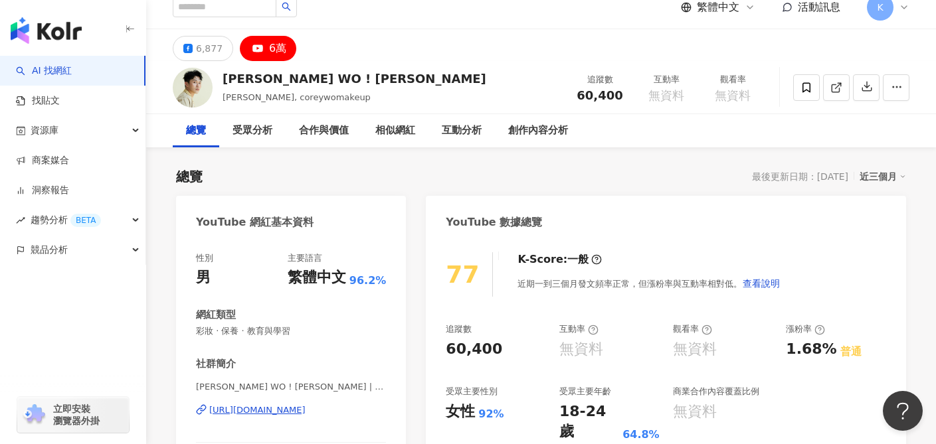
scroll to position [25, 0]
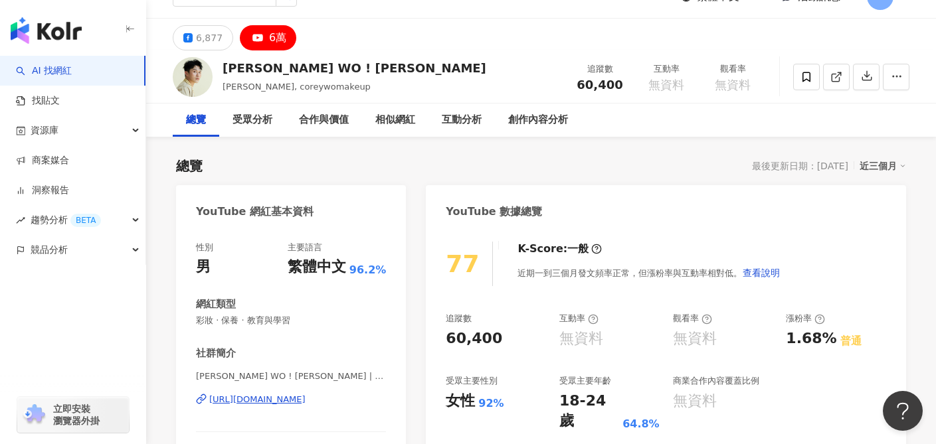
click at [306, 400] on div "https://www.youtube.com/channel/UCWAR-NjbYD5qU6UP7UaXWbg" at bounding box center [257, 400] width 96 height 12
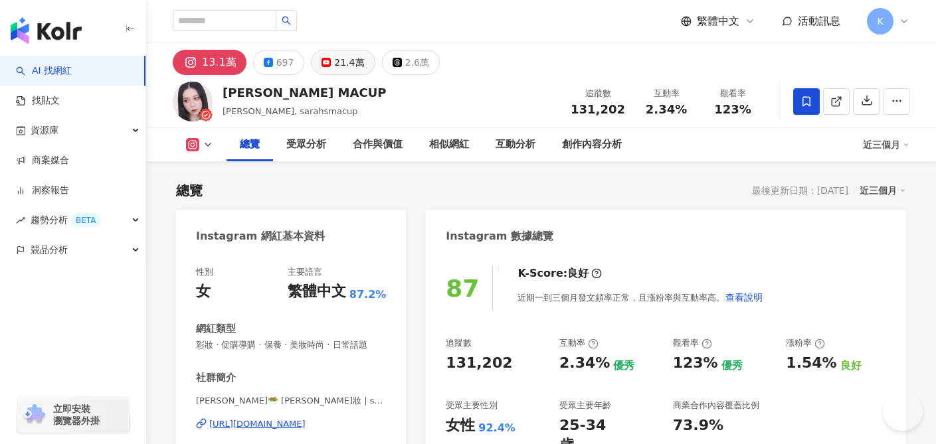
click at [327, 64] on button "21.4萬" at bounding box center [343, 62] width 64 height 25
click at [334, 60] on div "21.4萬" at bounding box center [349, 62] width 30 height 19
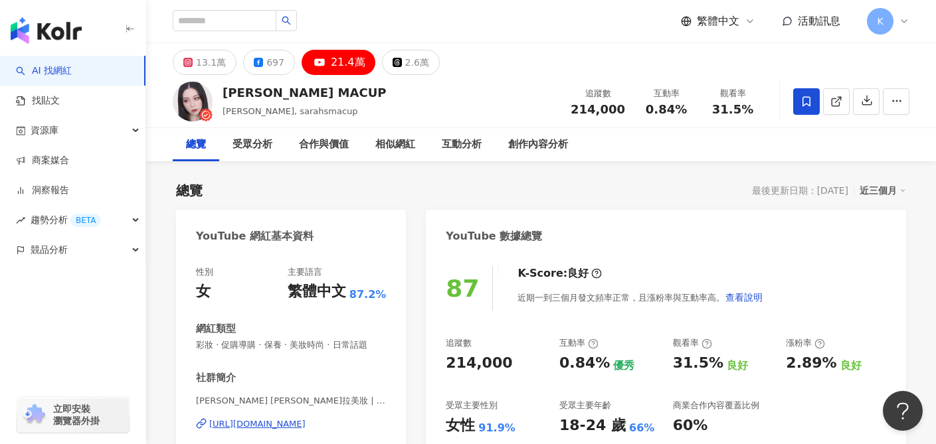
scroll to position [25, 0]
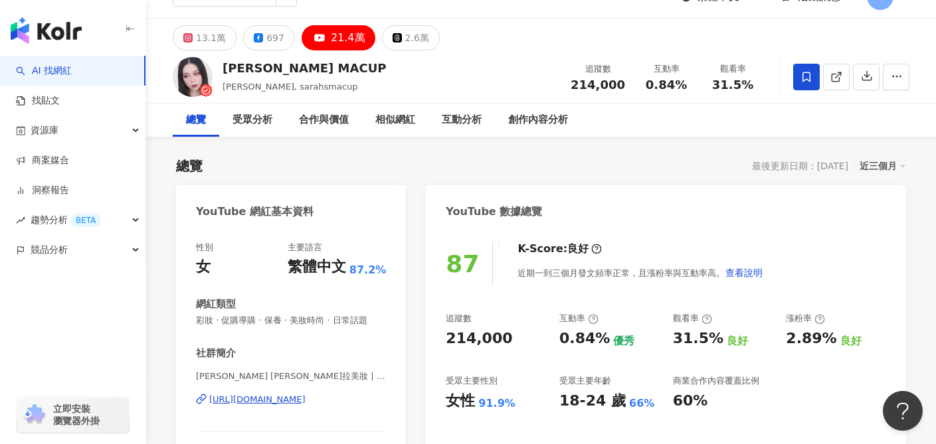
click at [306, 401] on div "https://www.youtube.com/channel/UCNunlHGAvMpCN7WtMQKoTJA" at bounding box center [257, 400] width 96 height 12
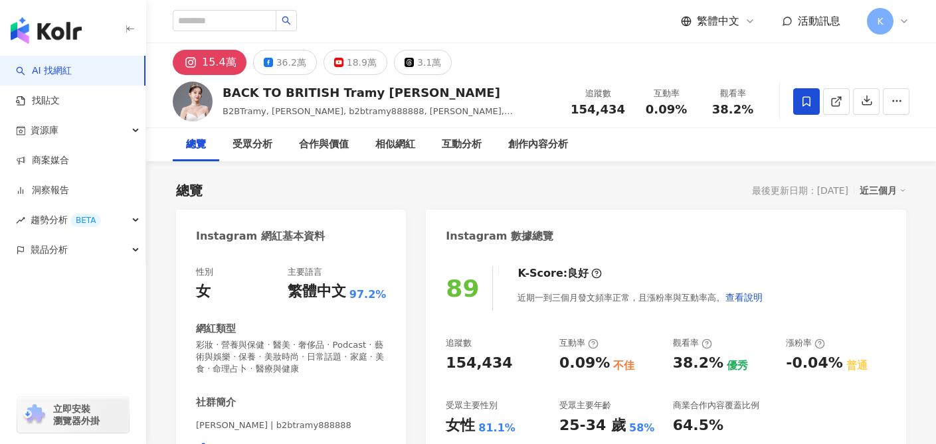
click at [353, 74] on button "18.9萬" at bounding box center [355, 62] width 64 height 25
click at [350, 66] on div "18.9萬" at bounding box center [362, 62] width 30 height 19
click at [355, 64] on div "18.9萬" at bounding box center [362, 62] width 30 height 19
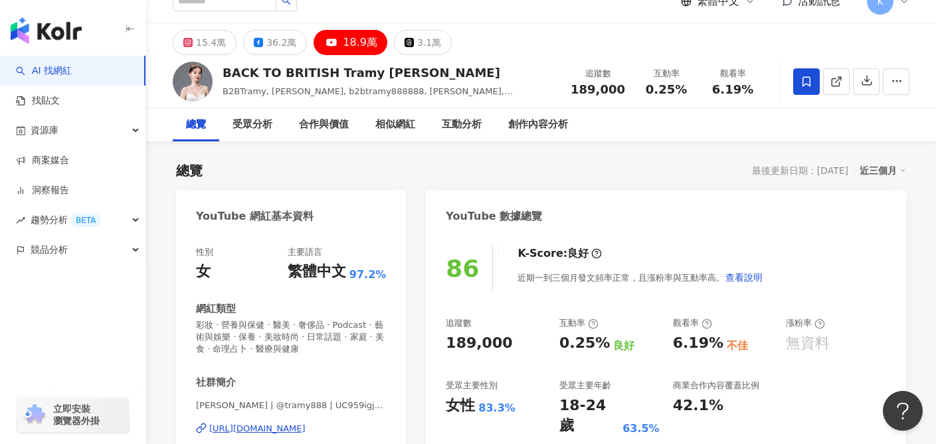
scroll to position [162, 0]
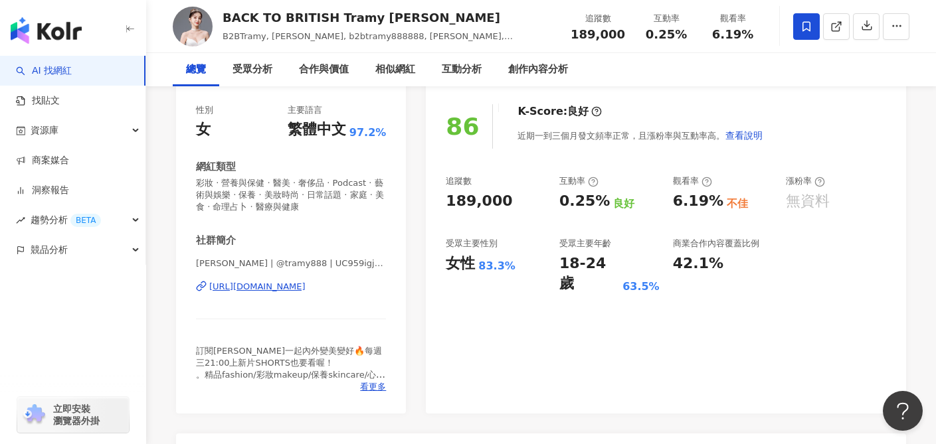
click at [306, 281] on div "https://www.youtube.com/channel/UC959igjTLbgrZXCIoQwokwg" at bounding box center [257, 287] width 96 height 12
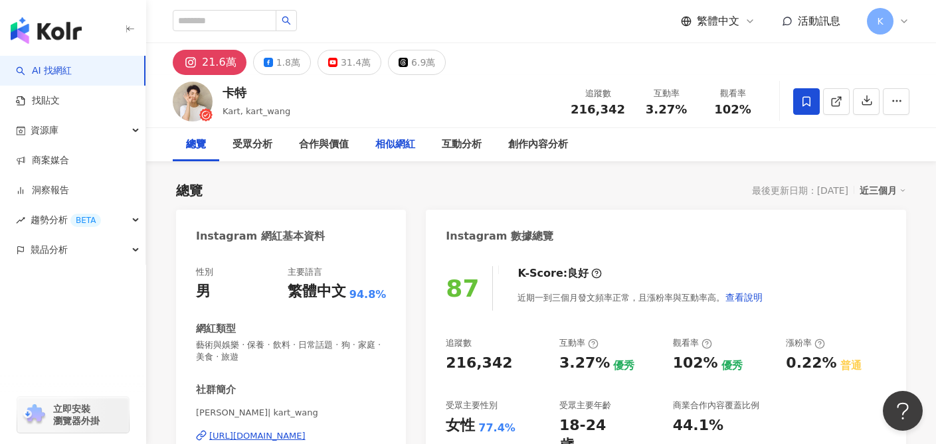
click at [344, 65] on div "31.4萬" at bounding box center [356, 62] width 30 height 19
click at [333, 62] on button "31.4萬" at bounding box center [350, 62] width 64 height 25
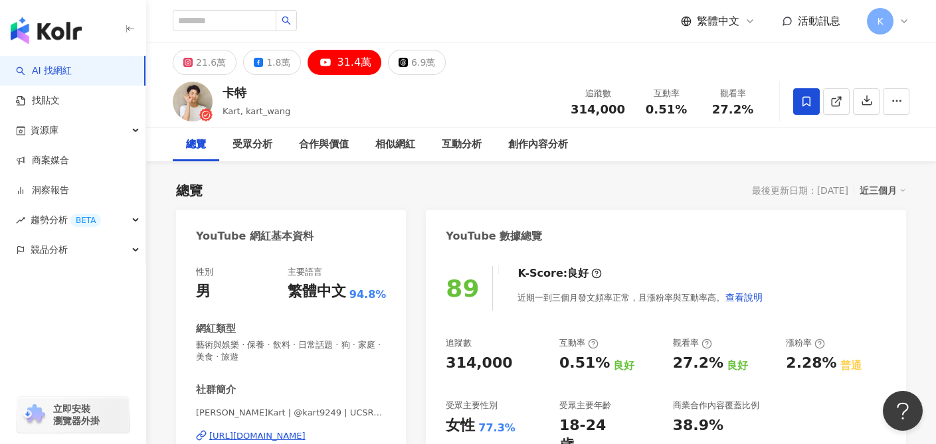
scroll to position [130, 0]
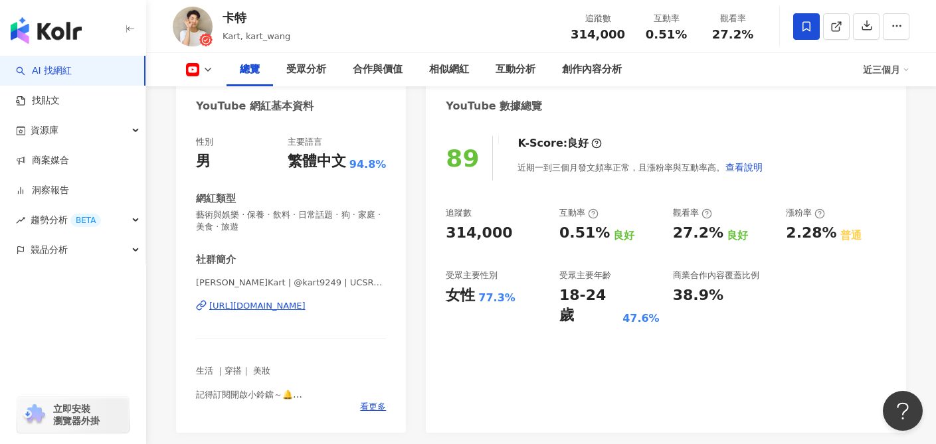
click at [295, 302] on div "https://www.youtube.com/channel/UCSRA2BRDIWhKojNorNEY0Jg" at bounding box center [257, 306] width 96 height 12
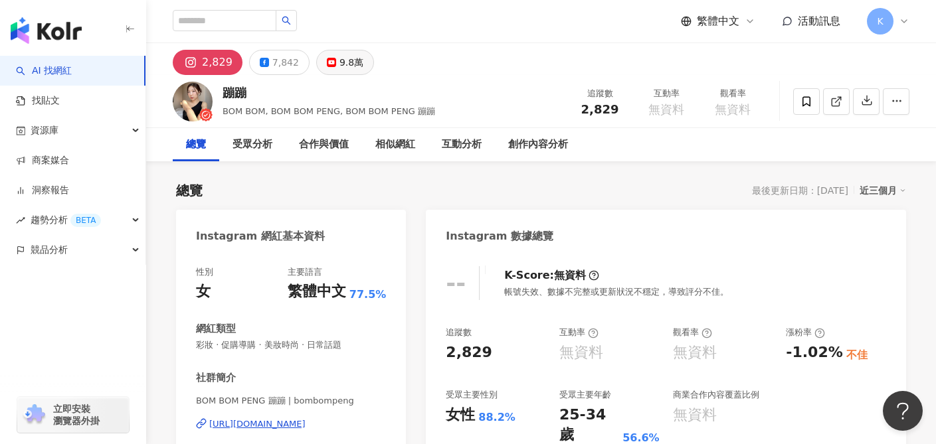
click at [339, 64] on div "9.8萬" at bounding box center [351, 62] width 24 height 19
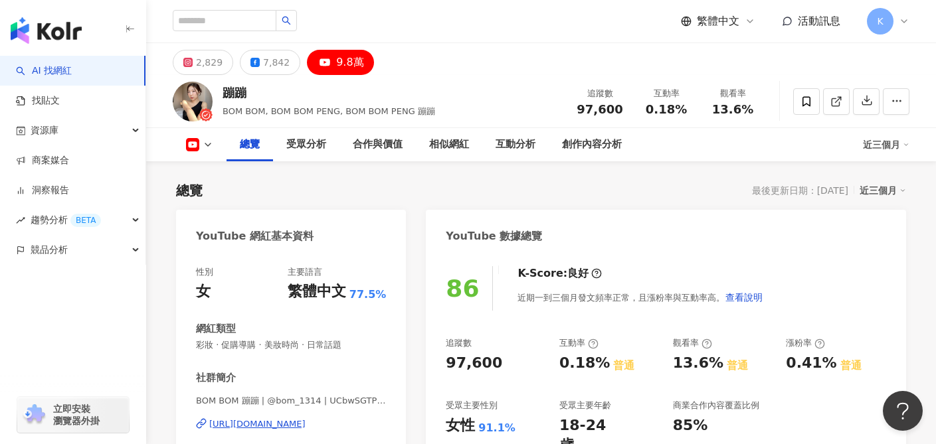
scroll to position [125, 0]
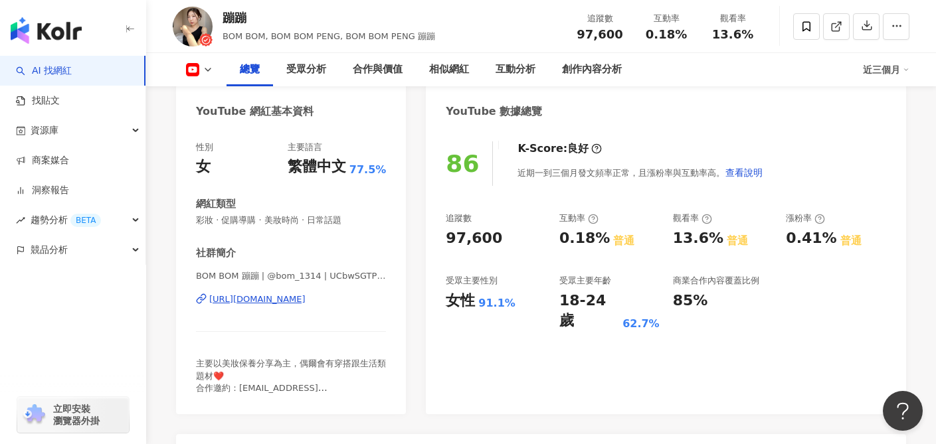
click at [296, 304] on div "[URL][DOMAIN_NAME]" at bounding box center [257, 300] width 96 height 12
